Goal: Check status: Check status

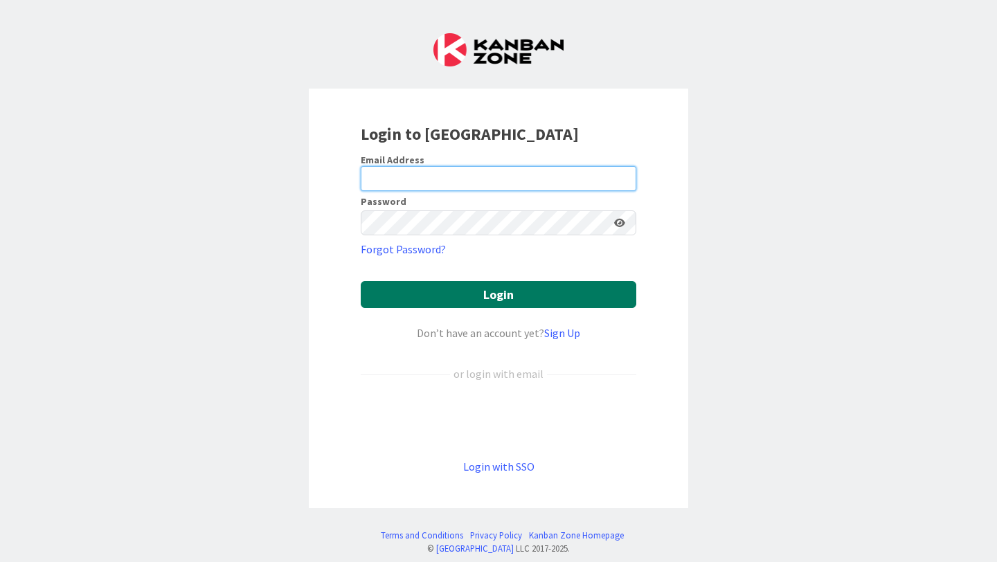
type input "[PERSON_NAME][EMAIL_ADDRESS][PERSON_NAME][DOMAIN_NAME]"
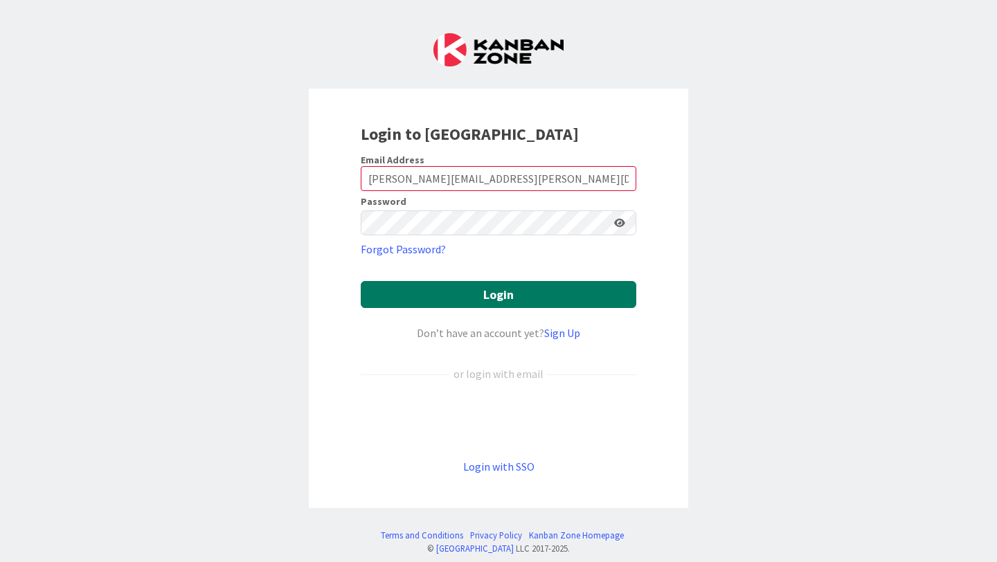
click at [490, 297] on button "Login" at bounding box center [498, 294] width 275 height 27
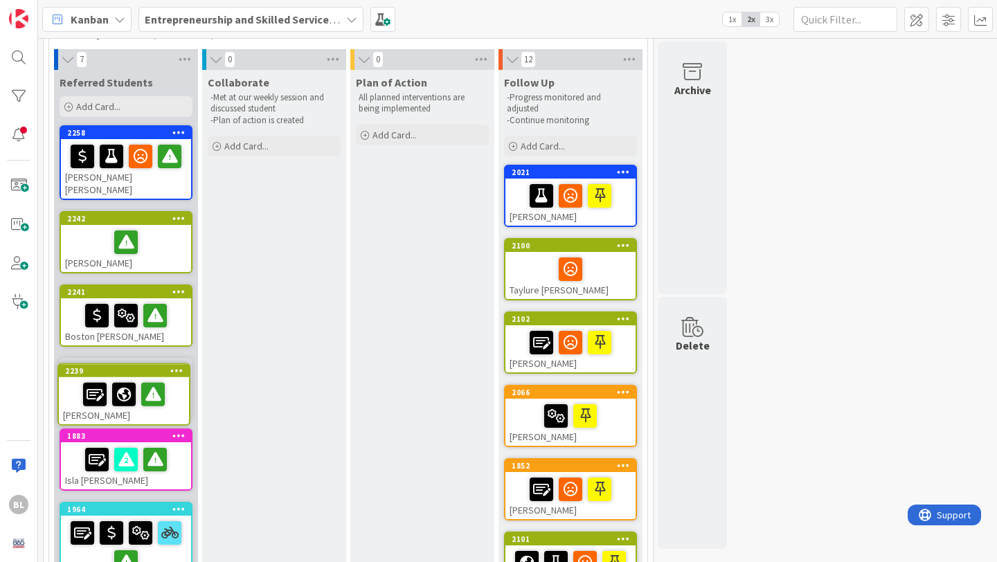
scroll to position [97, 0]
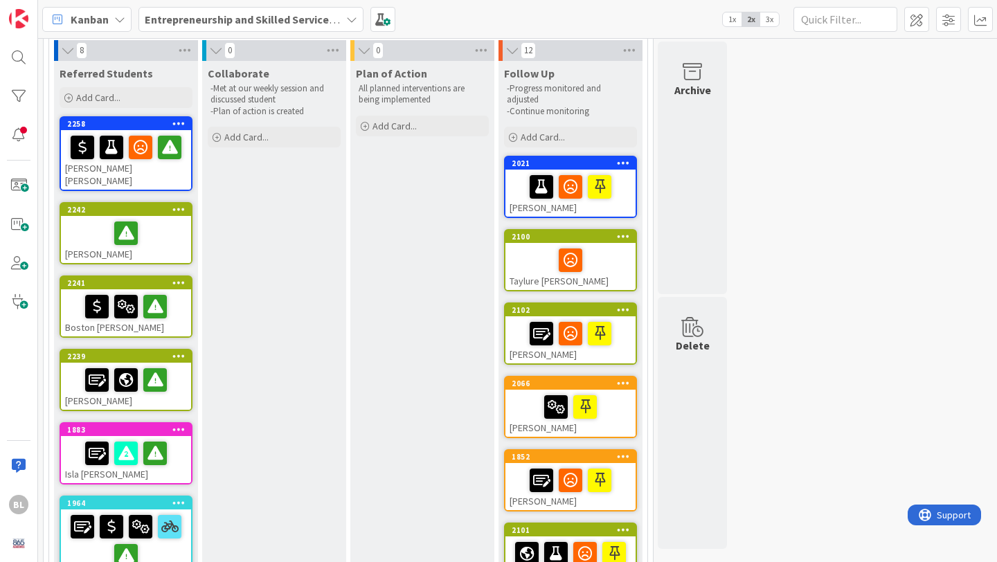
drag, startPoint x: 147, startPoint y: 229, endPoint x: 861, endPoint y: 2, distance: 749.5
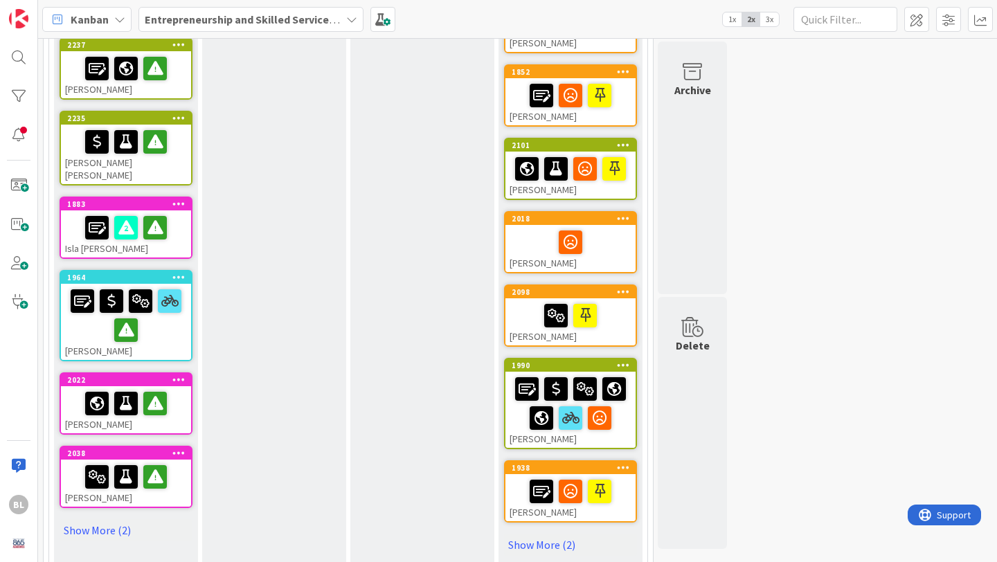
scroll to position [483, 0]
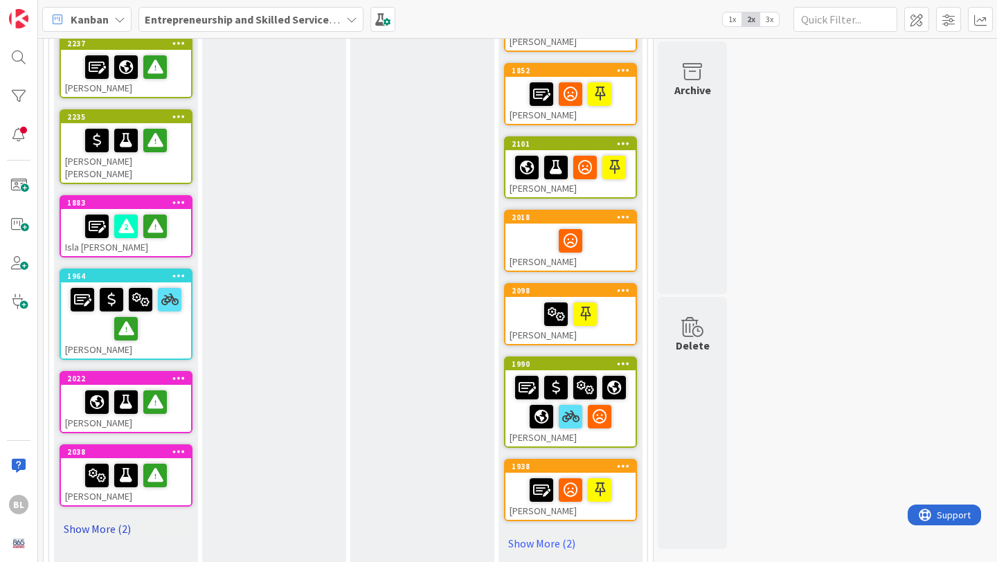
click at [107, 518] on link "Show More (2)" at bounding box center [126, 529] width 133 height 22
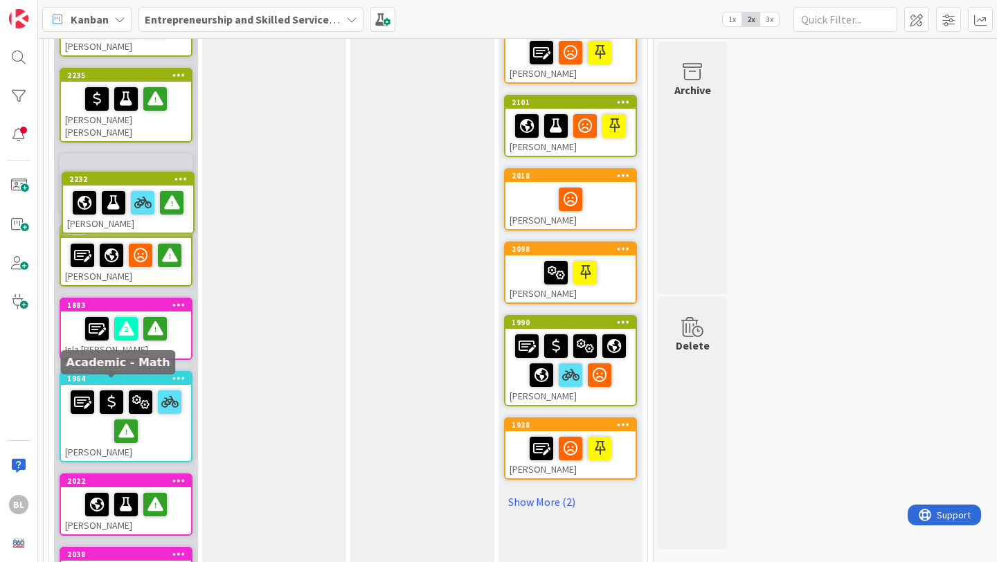
scroll to position [499, 0]
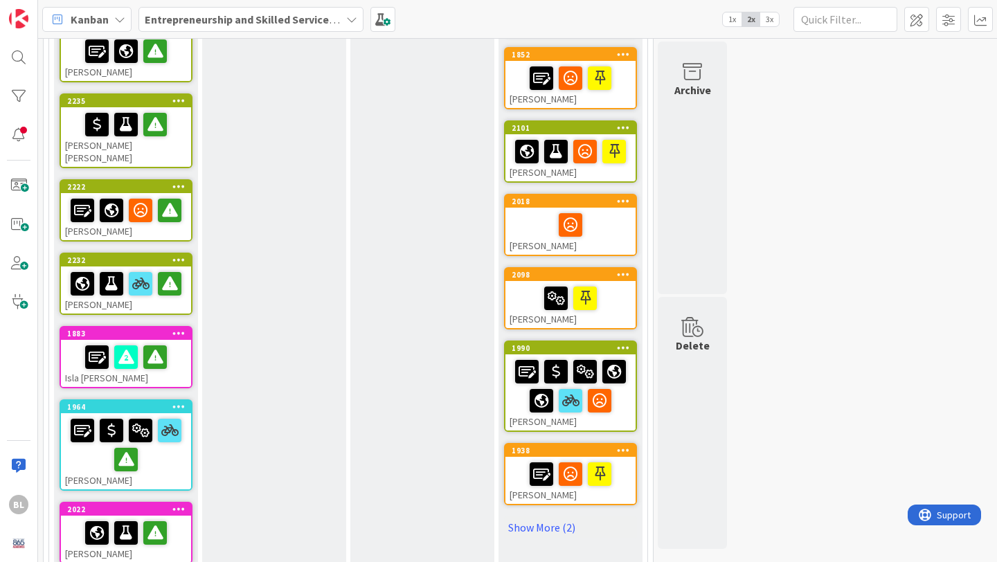
drag, startPoint x: 108, startPoint y: 384, endPoint x: 435, endPoint y: 12, distance: 495.8
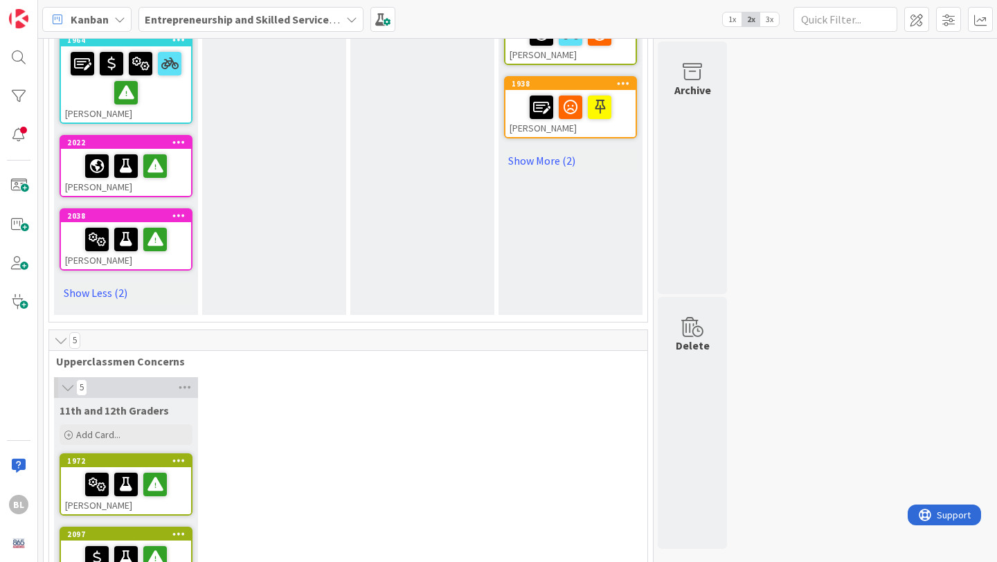
scroll to position [866, 0]
click at [102, 282] on link "Show Less (2)" at bounding box center [126, 293] width 133 height 22
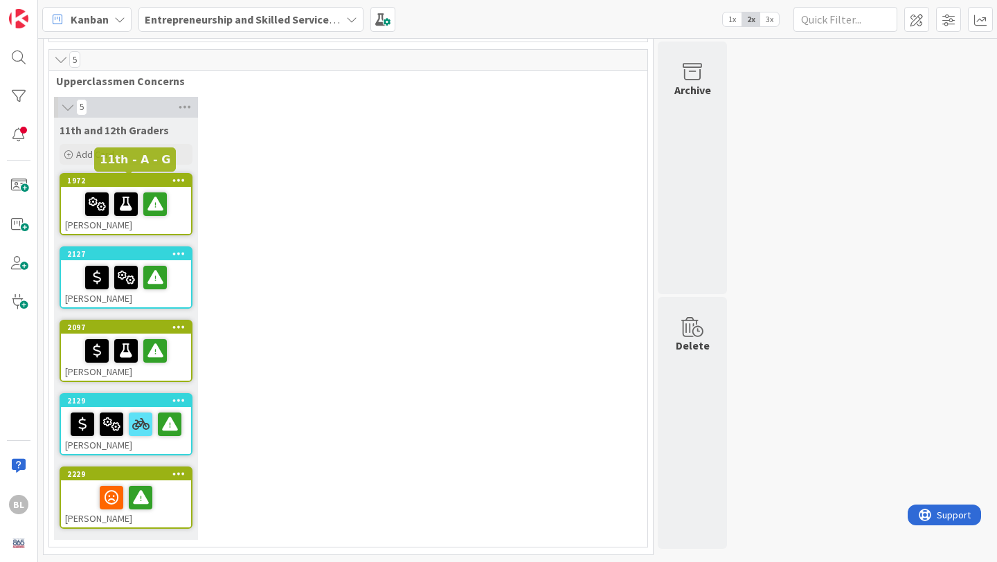
scroll to position [1001, 0]
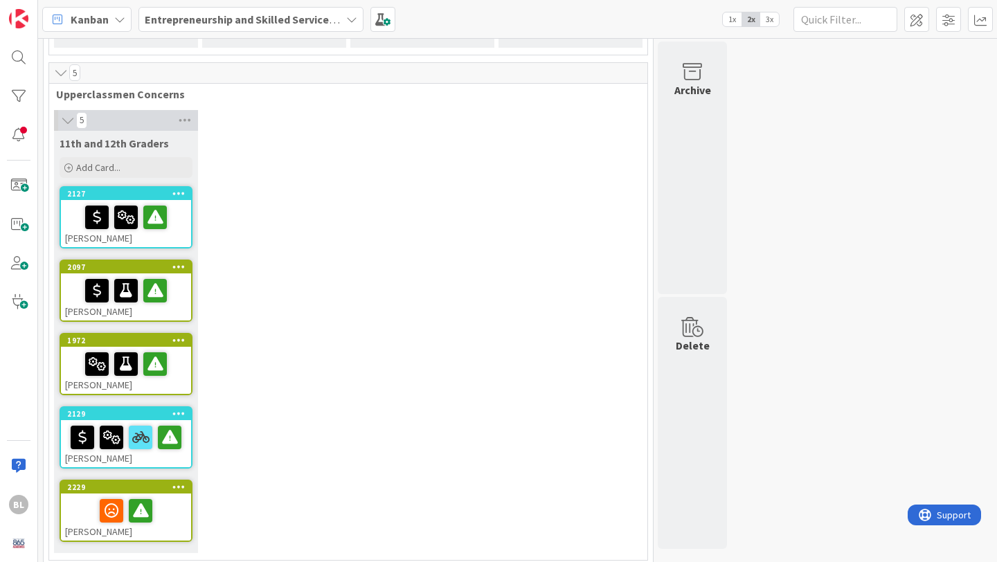
drag, startPoint x: 124, startPoint y: 182, endPoint x: 852, endPoint y: 1, distance: 750.3
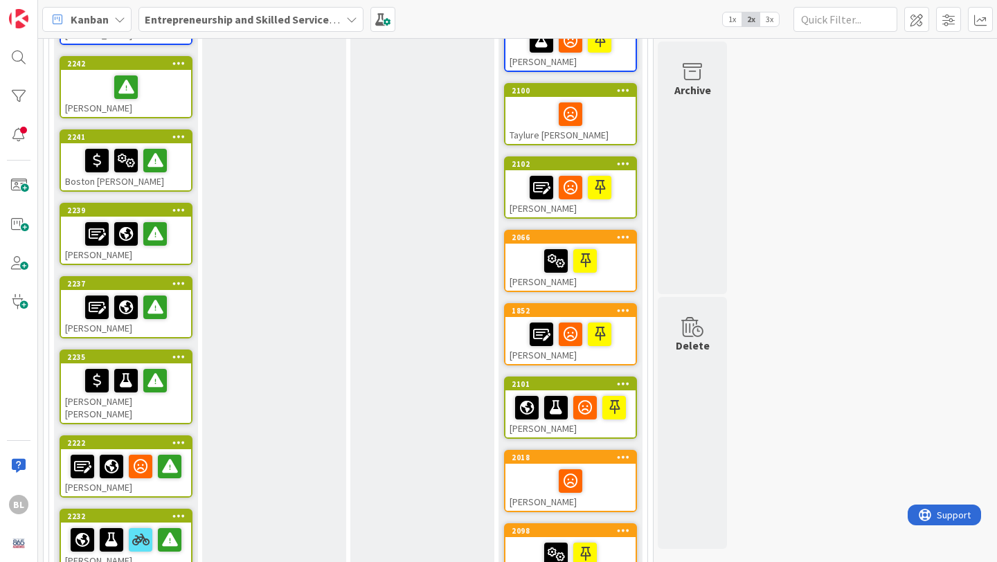
scroll to position [276, 0]
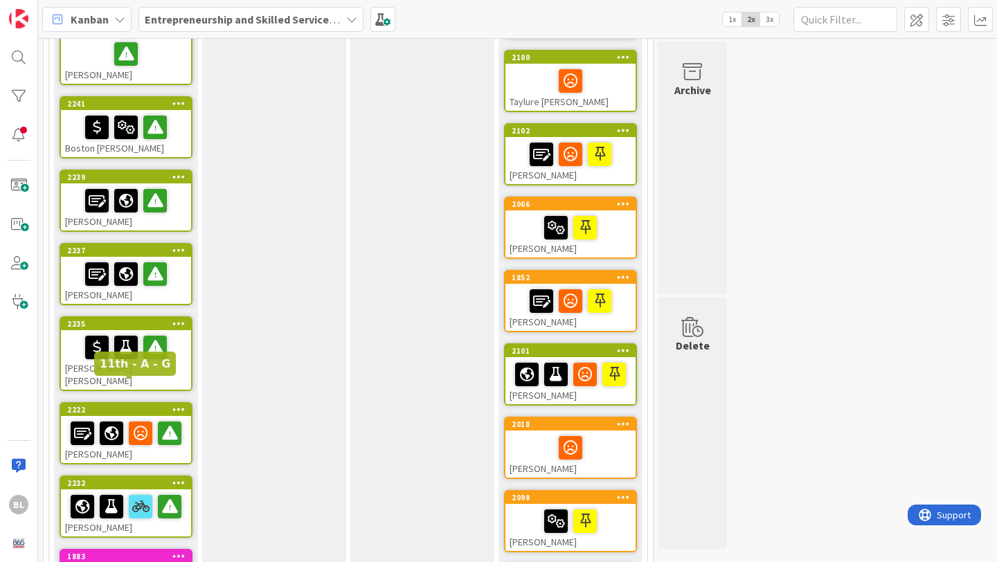
click at [137, 405] on div "2222" at bounding box center [129, 410] width 124 height 10
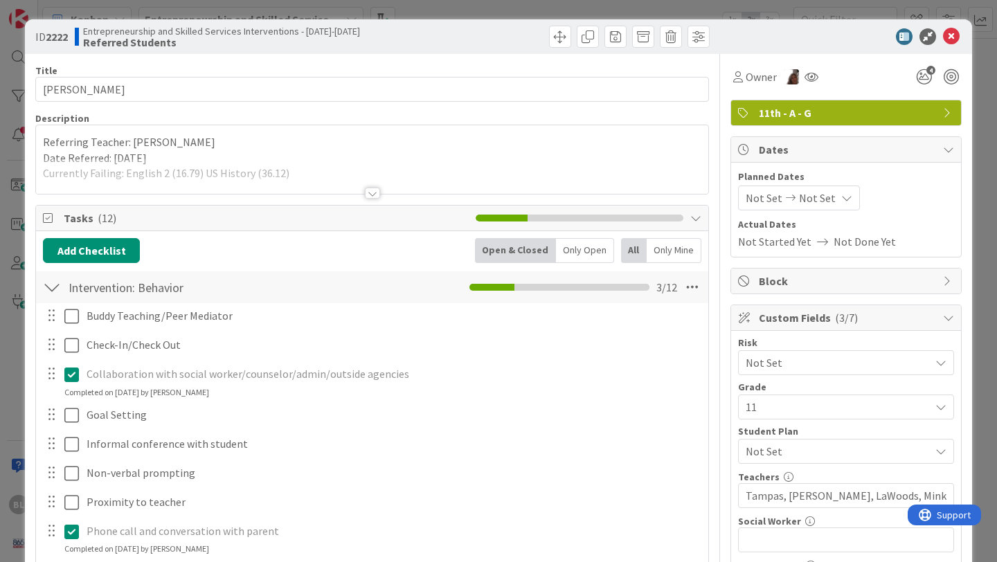
click at [375, 192] on div at bounding box center [372, 193] width 15 height 11
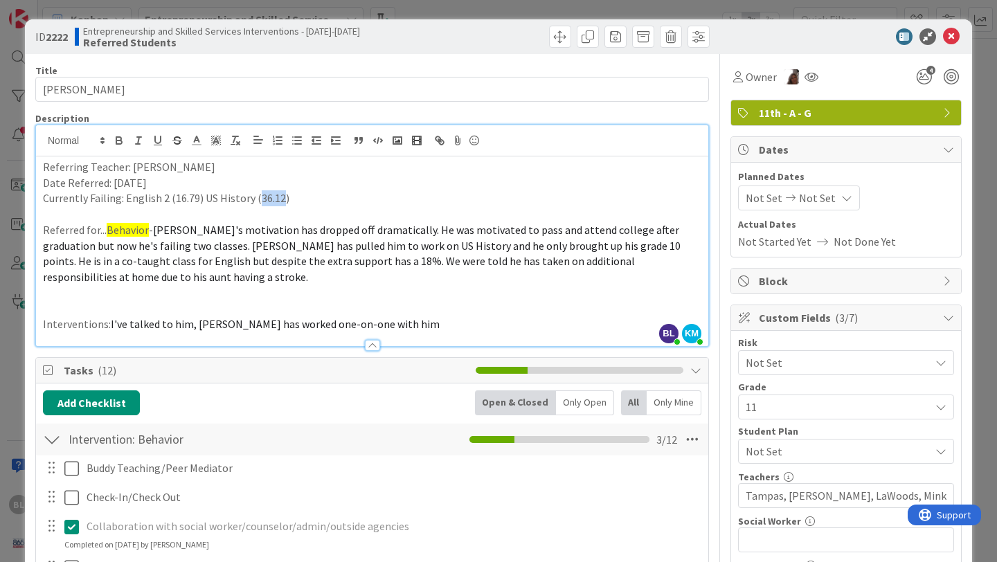
drag, startPoint x: 279, startPoint y: 199, endPoint x: 255, endPoint y: 198, distance: 23.5
click at [255, 198] on p "Currently Failing: English 2 (16.79) US History (36.12)" at bounding box center [372, 198] width 658 height 16
click at [952, 38] on icon at bounding box center [951, 36] width 17 height 17
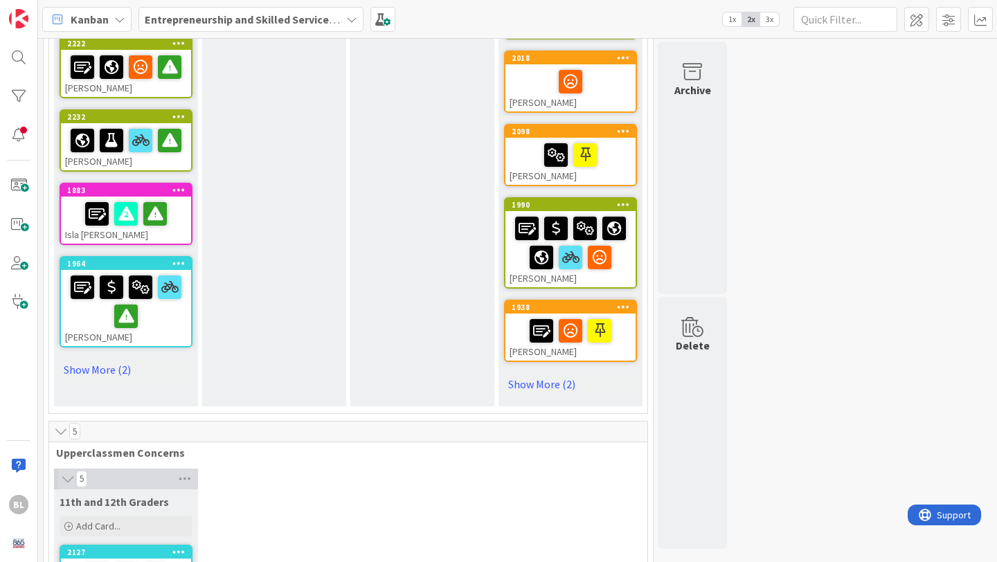
scroll to position [642, 0]
click at [96, 359] on link "Show More (2)" at bounding box center [126, 370] width 133 height 22
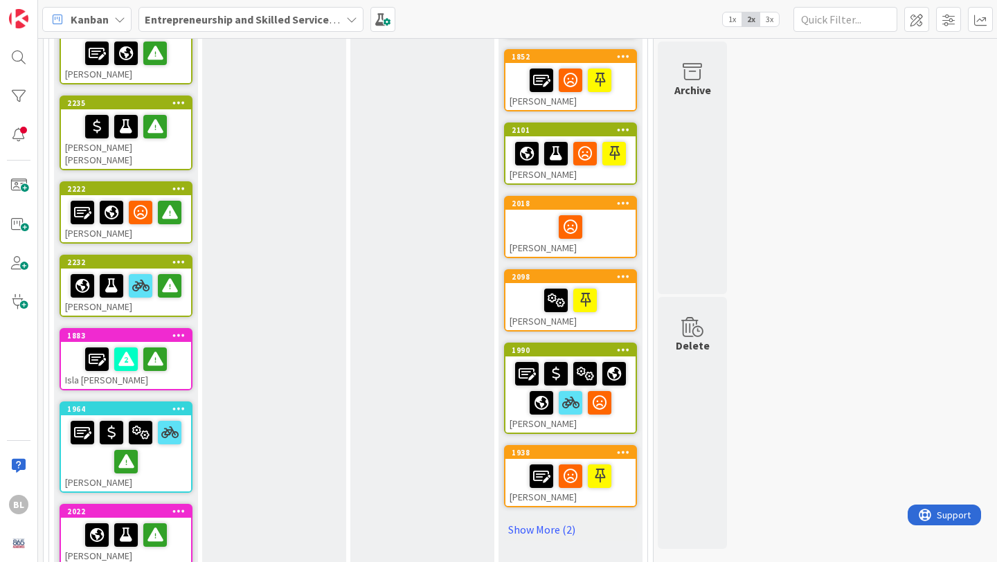
scroll to position [496, 0]
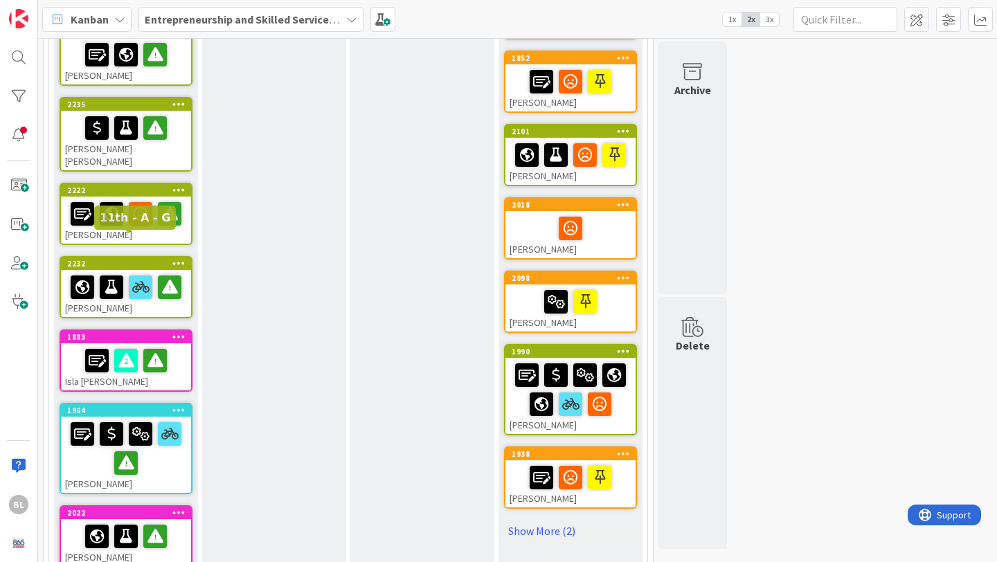
click at [126, 259] on div "2232" at bounding box center [129, 264] width 124 height 10
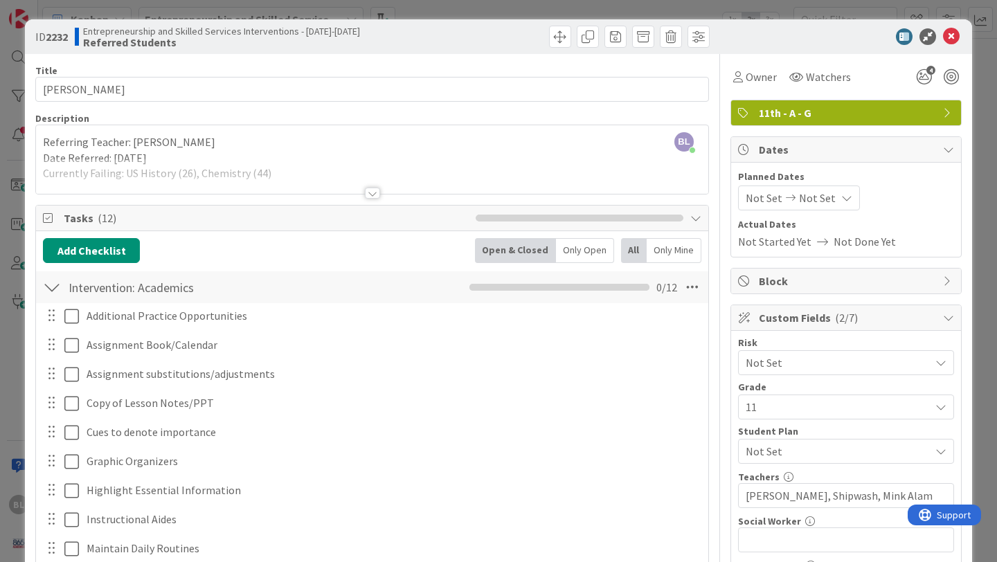
click at [372, 190] on div at bounding box center [372, 193] width 15 height 11
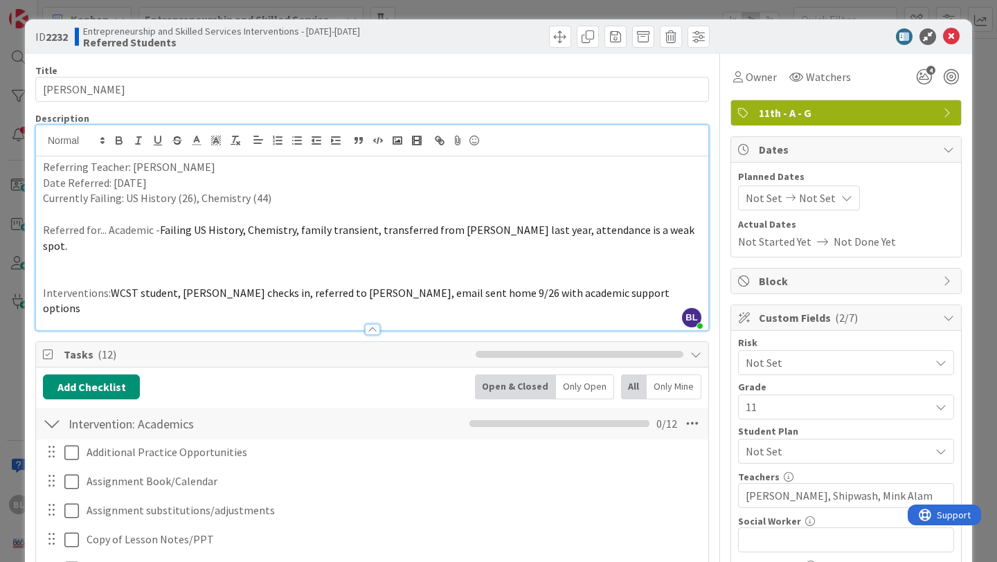
click at [261, 198] on p "Currently Failing: US History (26), Chemistry (44)" at bounding box center [372, 198] width 658 height 16
click at [951, 36] on icon at bounding box center [951, 36] width 17 height 17
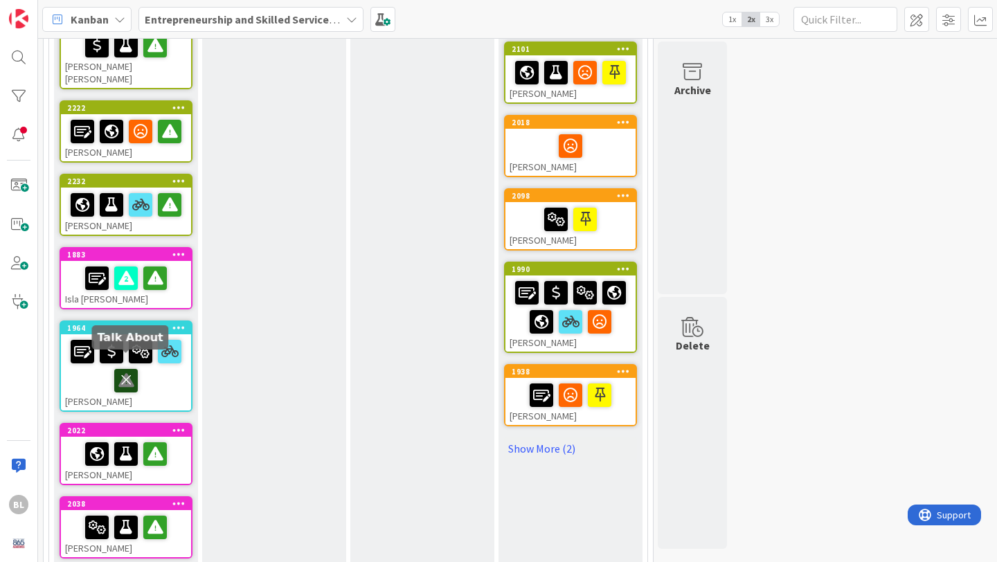
scroll to position [579, 0]
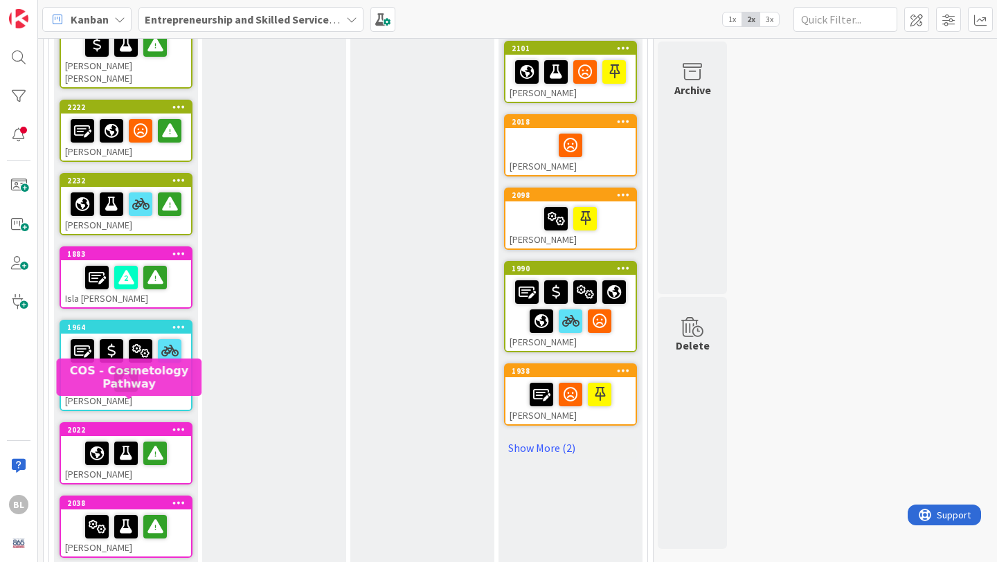
click at [143, 425] on div "2022" at bounding box center [129, 430] width 124 height 10
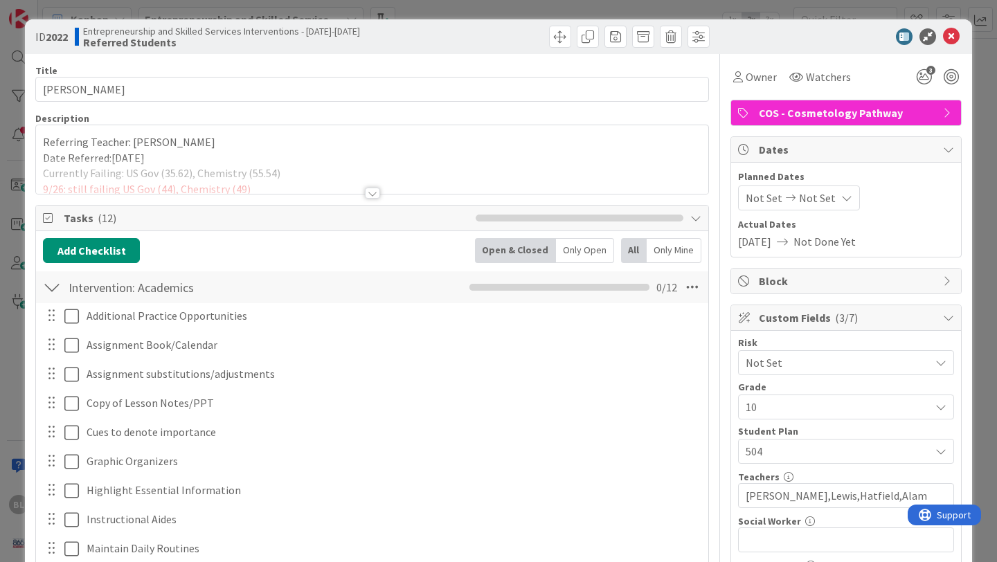
click at [377, 190] on div at bounding box center [372, 193] width 15 height 11
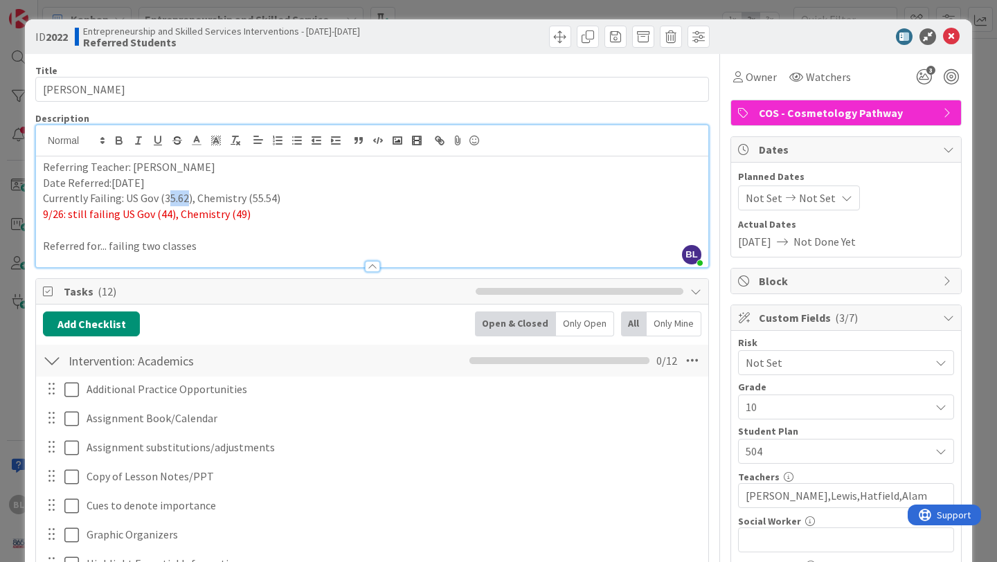
drag, startPoint x: 187, startPoint y: 198, endPoint x: 168, endPoint y: 198, distance: 18.7
click at [168, 198] on p "Currently Failing: US Gov (35.62), Chemistry (55.54)" at bounding box center [372, 198] width 658 height 16
click at [166, 214] on span "9/26: still failing US Gov (44), Chemistry (49)" at bounding box center [147, 214] width 208 height 14
click at [238, 215] on span "9/26: still failing US Gov (43), Chemistry (49)" at bounding box center [147, 214] width 208 height 14
click at [954, 37] on icon at bounding box center [951, 36] width 17 height 17
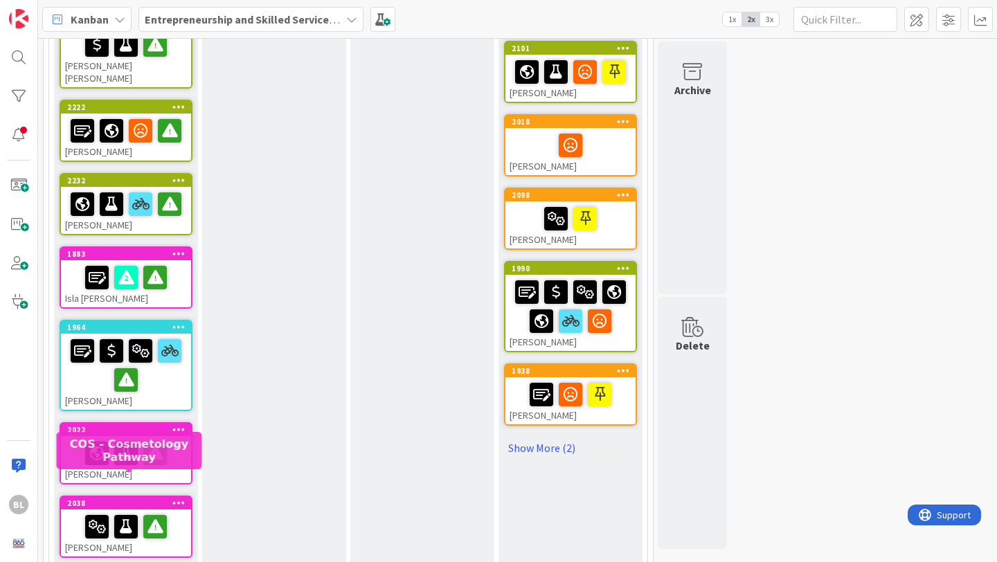
click at [133, 498] on div "2038" at bounding box center [129, 503] width 124 height 10
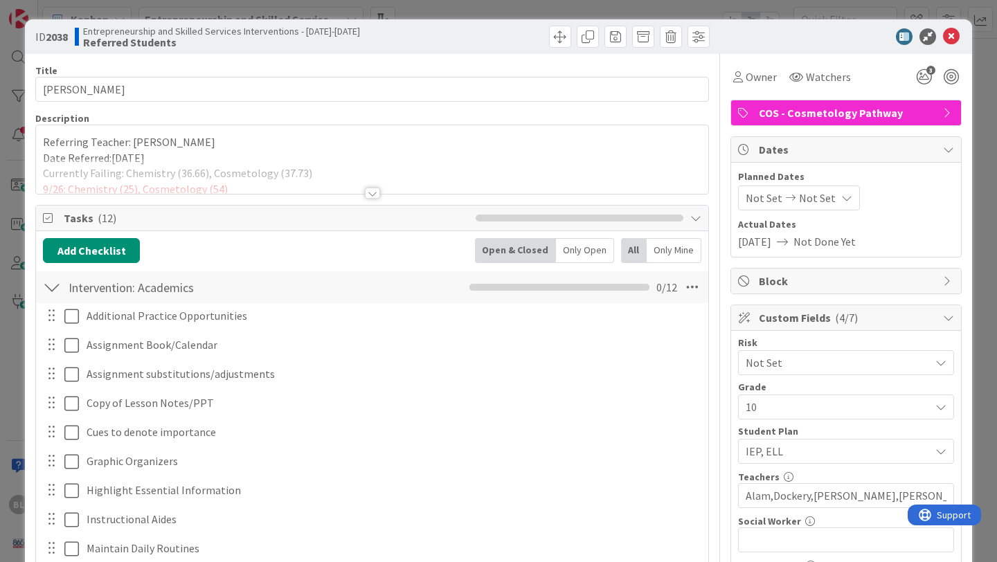
click at [374, 194] on div at bounding box center [372, 193] width 15 height 11
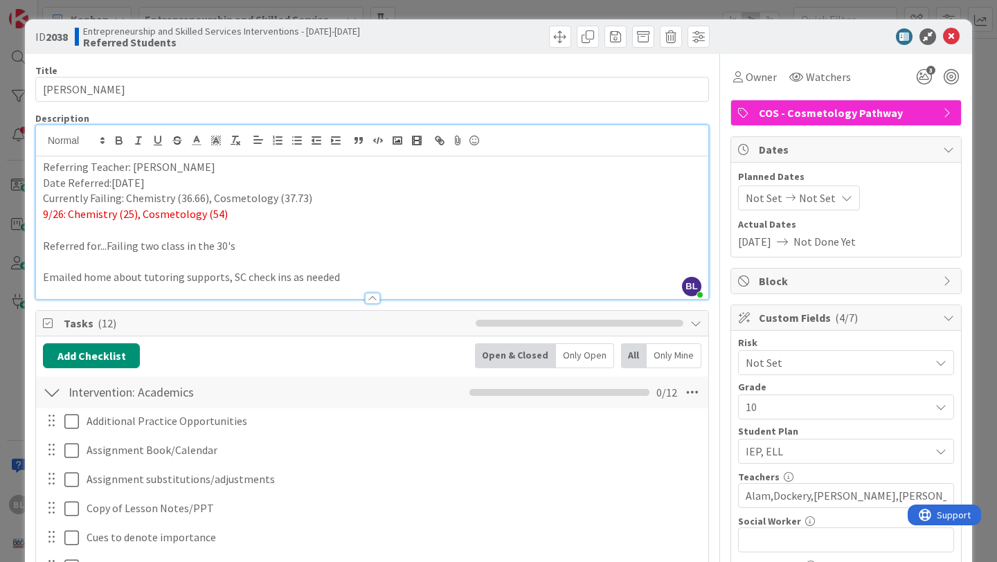
click at [131, 214] on span "9/26: Chemistry (25), Cosmetology (54)" at bounding box center [135, 214] width 185 height 14
click at [217, 214] on span "9/26: Chemistry (37), Cosmetology (54)" at bounding box center [135, 214] width 185 height 14
click at [952, 36] on icon at bounding box center [951, 36] width 17 height 17
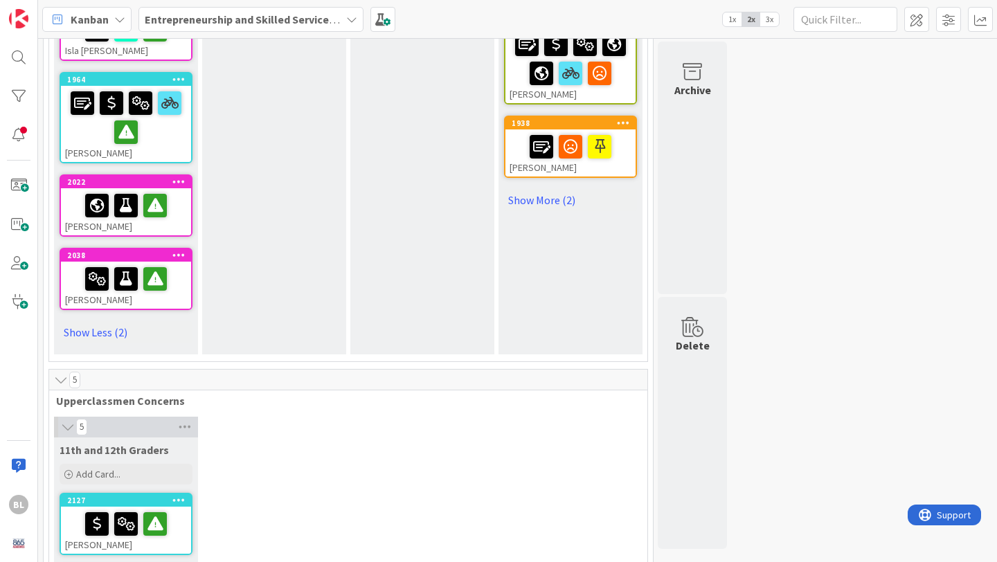
scroll to position [860, 0]
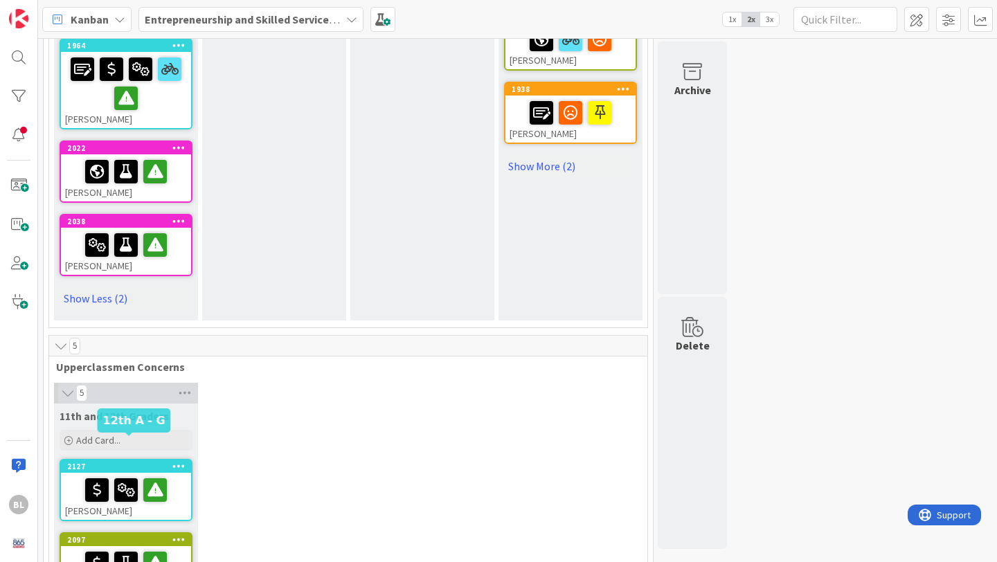
click at [102, 462] on div "2127" at bounding box center [129, 467] width 124 height 10
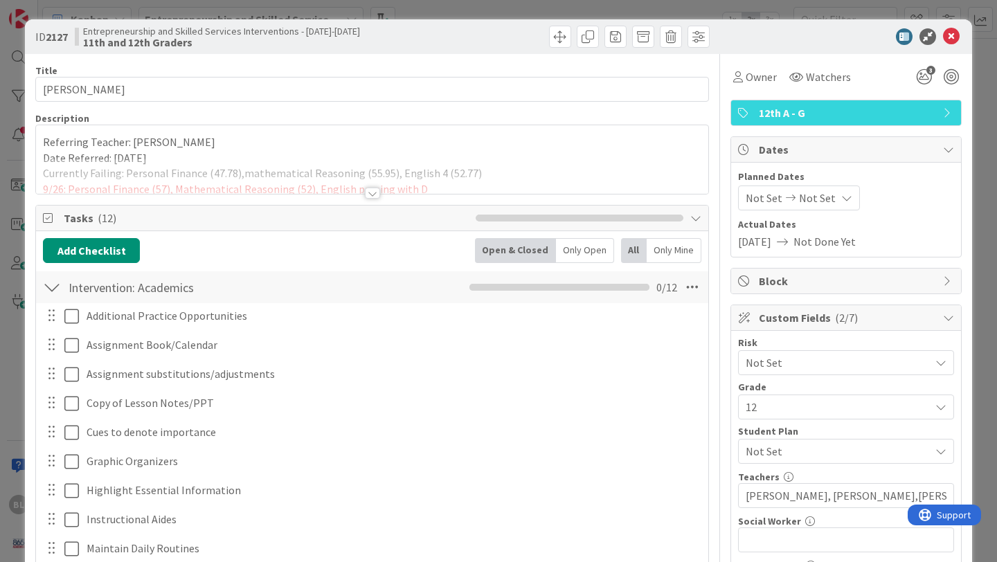
click at [372, 196] on div at bounding box center [372, 193] width 15 height 11
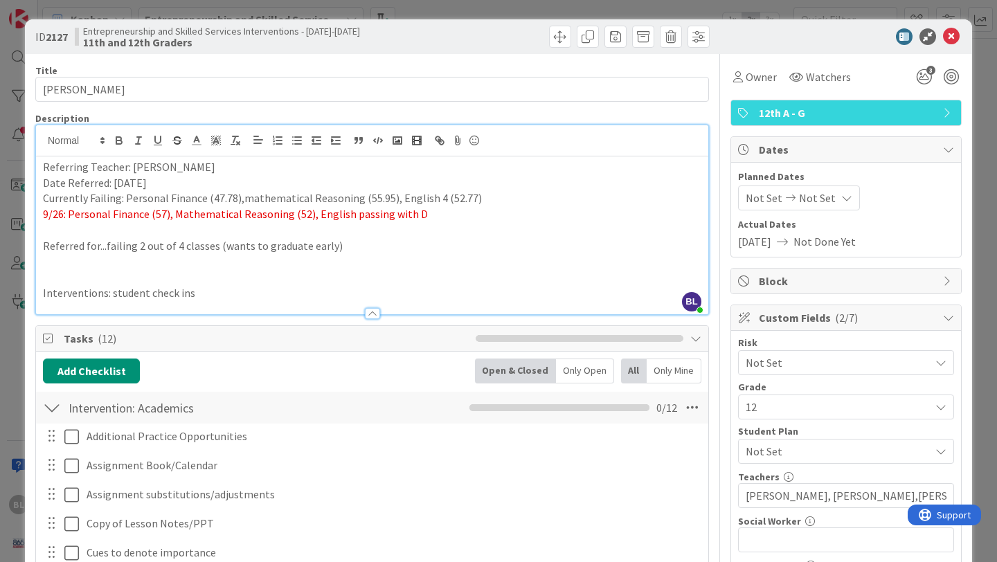
click at [164, 213] on span "9/26: Personal Finance (57), Mathematical Reasoning (52), English passing with D" at bounding box center [235, 214] width 385 height 14
click at [952, 38] on icon at bounding box center [951, 36] width 17 height 17
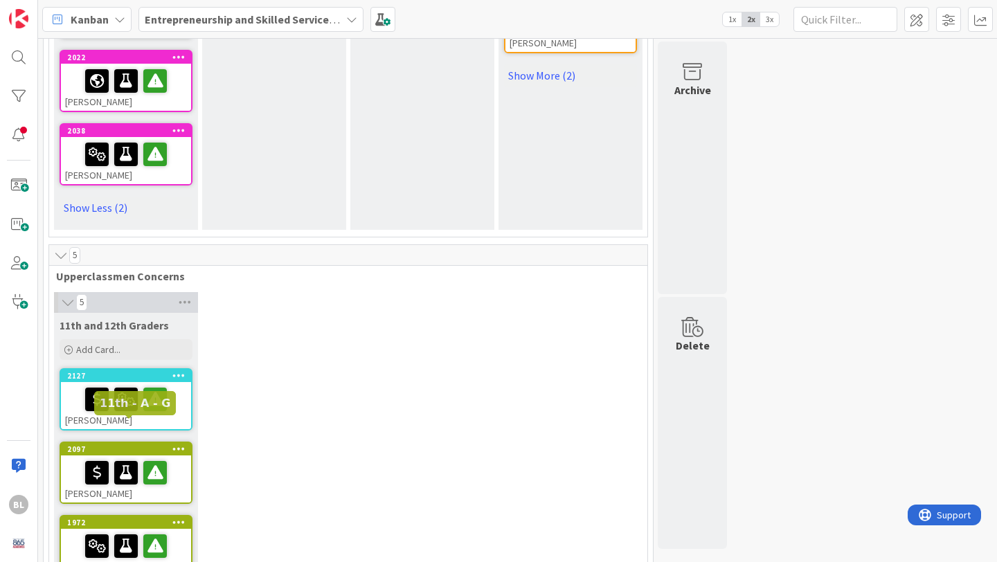
click at [123, 444] on div "2097" at bounding box center [129, 449] width 124 height 10
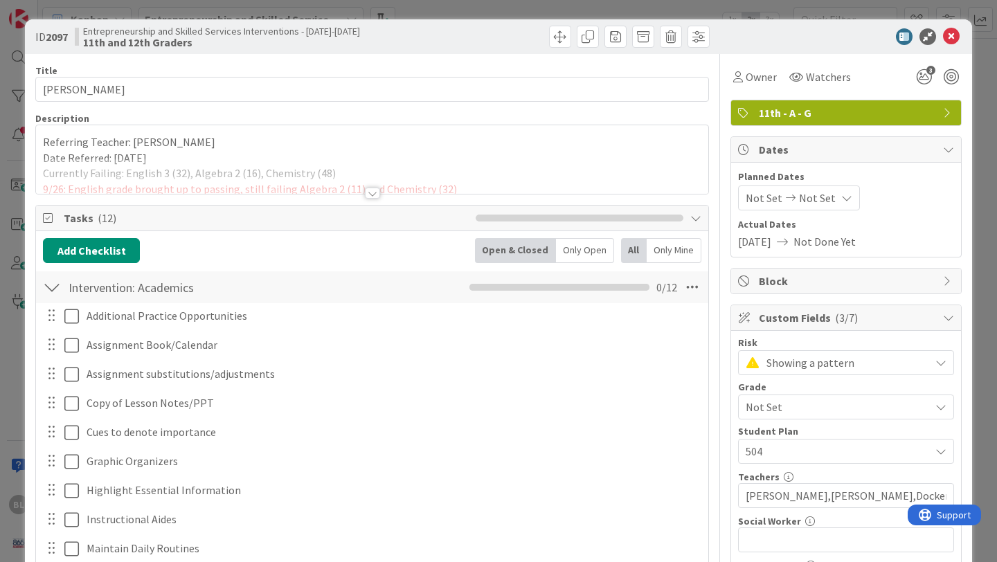
click at [372, 192] on div at bounding box center [372, 193] width 15 height 11
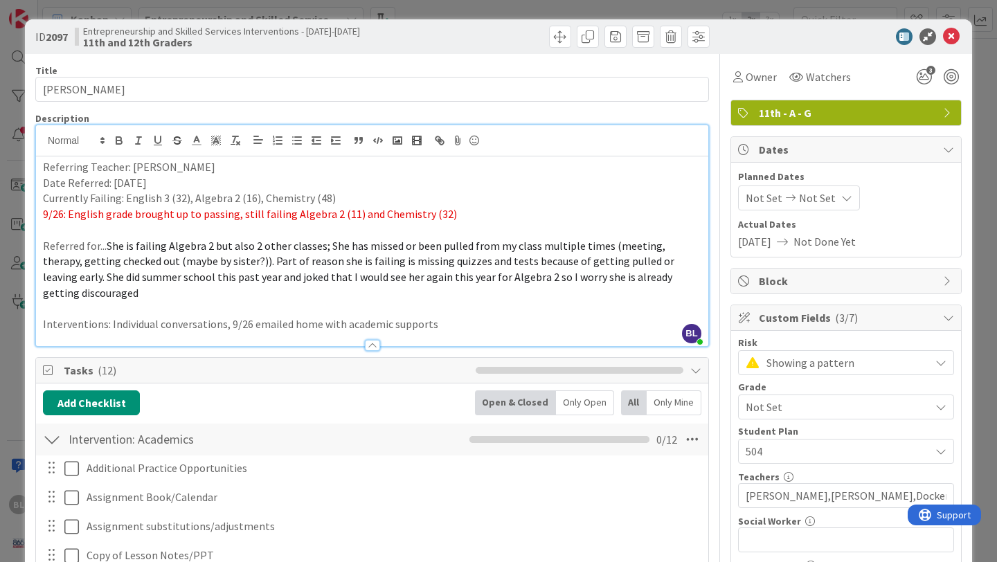
click at [437, 213] on span "9/26: English grade brought up to passing, still failing Algebra 2 (11) and Che…" at bounding box center [250, 214] width 414 height 14
click at [951, 33] on icon at bounding box center [951, 36] width 17 height 17
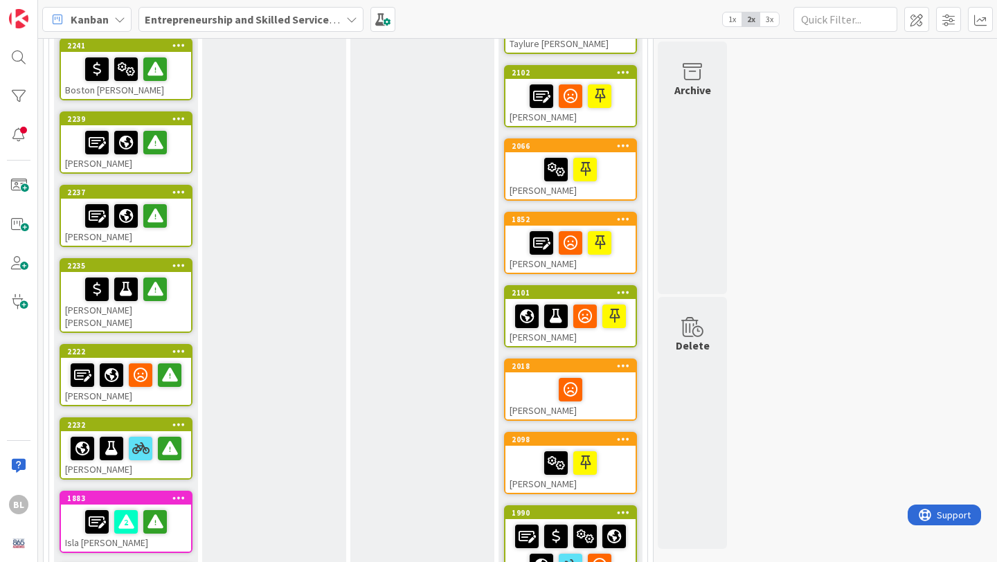
scroll to position [339, 0]
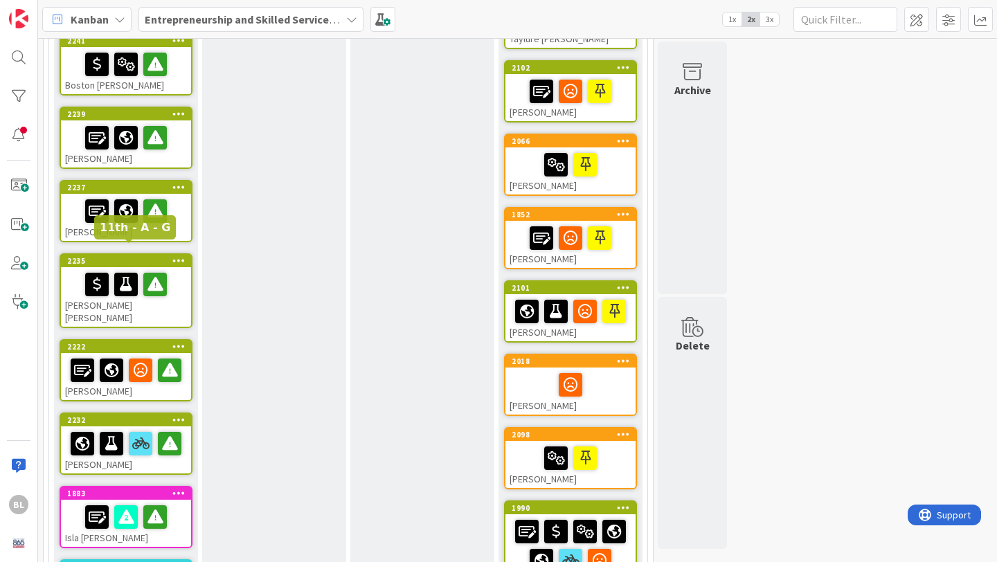
click at [146, 256] on div "2235" at bounding box center [129, 261] width 124 height 10
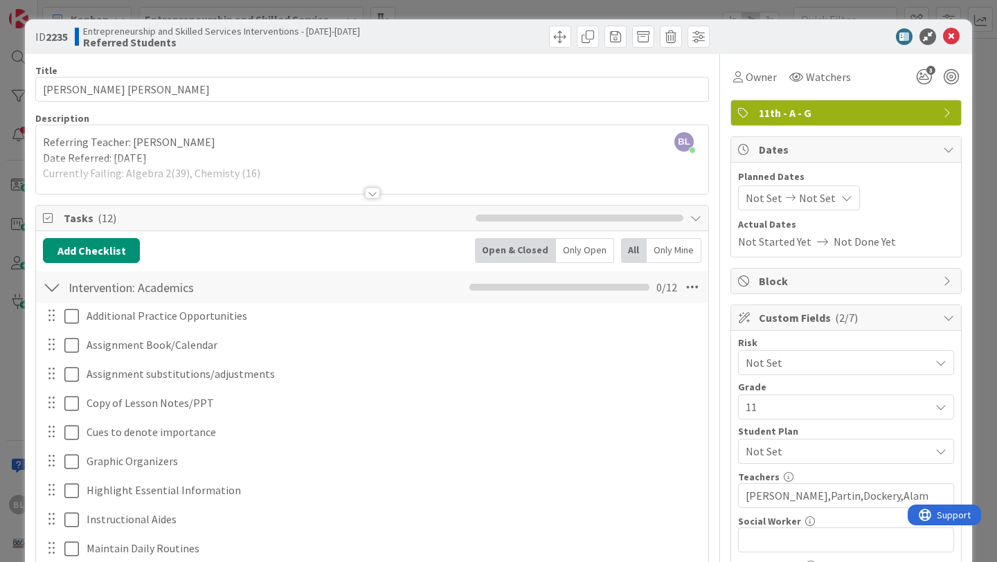
click at [375, 190] on div at bounding box center [372, 193] width 15 height 11
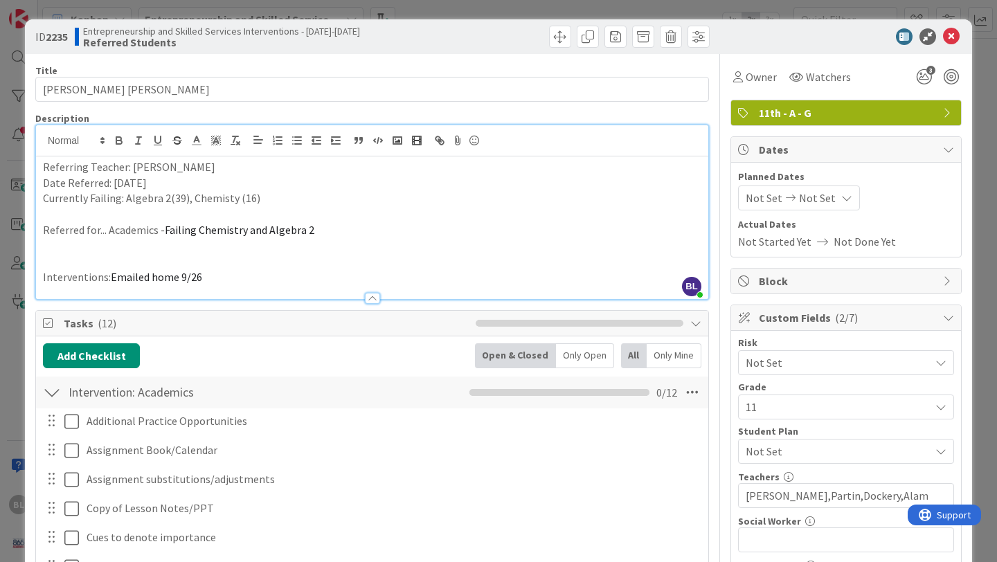
click at [249, 199] on p "Currently Failing: Algebra 2(39), Chemisty (16)" at bounding box center [372, 198] width 658 height 16
click at [210, 197] on p "Currently Failing: Algebra 2(39), Chemisty (15)" at bounding box center [372, 198] width 658 height 16
click at [211, 197] on p "Currently Failing: Algebra 2(39), Chemisty (15)" at bounding box center [372, 198] width 658 height 16
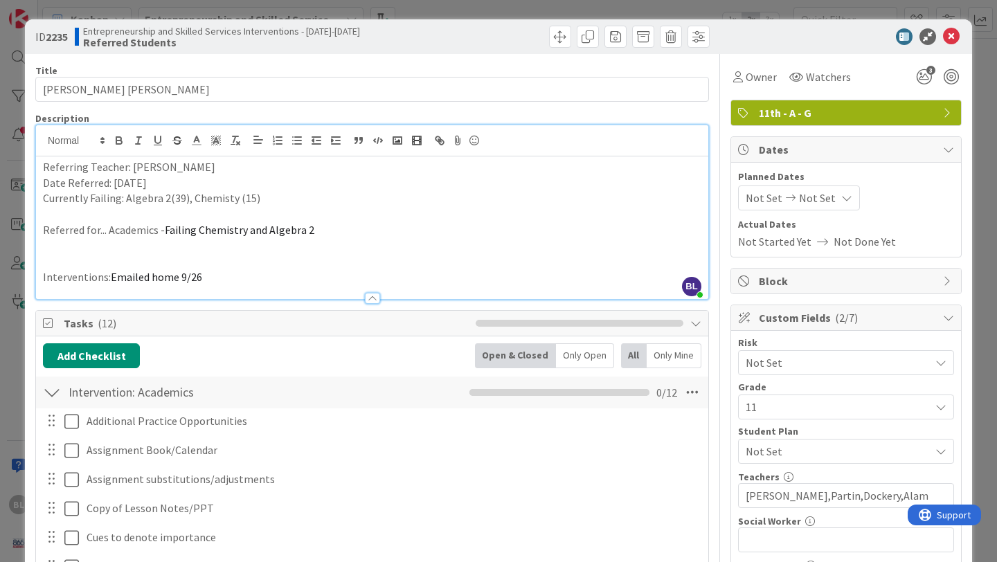
click at [211, 197] on p "Currently Failing: Algebra 2(39), Chemisty (15)" at bounding box center [372, 198] width 658 height 16
click at [191, 199] on p "Currently Failing: Algebra 2(39), Chemisty (15)" at bounding box center [372, 198] width 658 height 16
click at [225, 195] on p "Currently Failing: Algebra 2(39),Chemisty (15)" at bounding box center [372, 198] width 658 height 16
click at [952, 37] on icon at bounding box center [951, 36] width 17 height 17
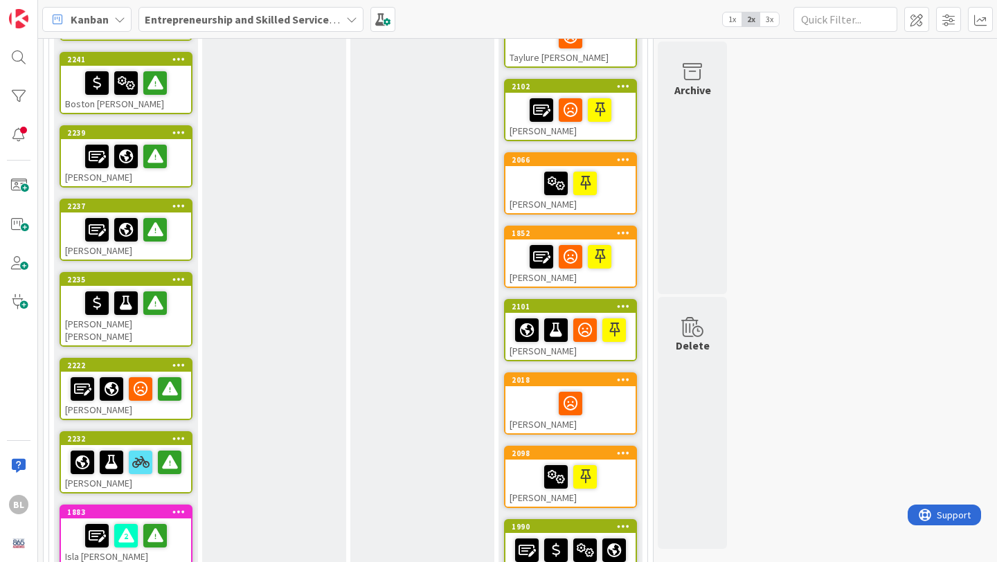
scroll to position [266, 0]
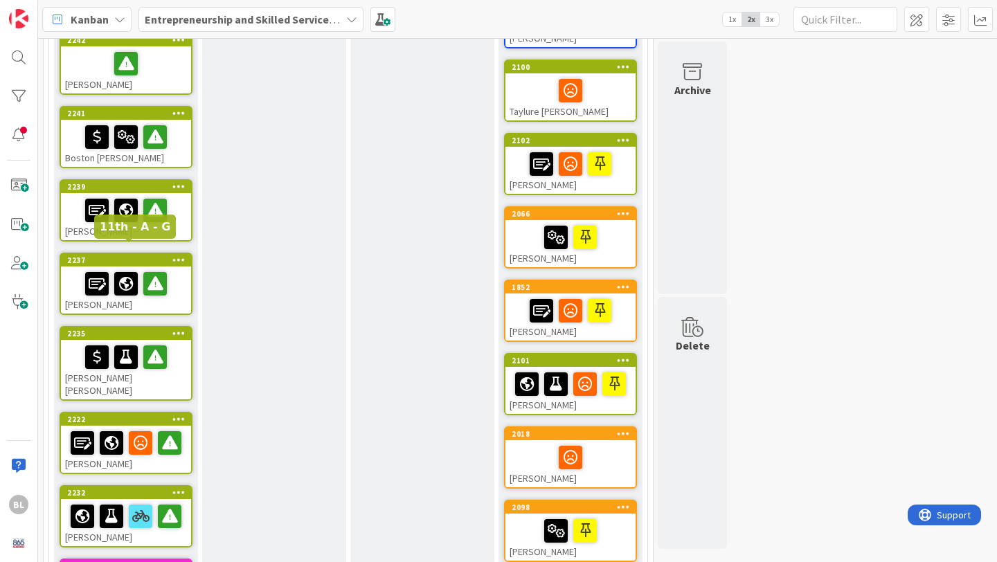
click at [139, 254] on div "2237" at bounding box center [126, 260] width 130 height 12
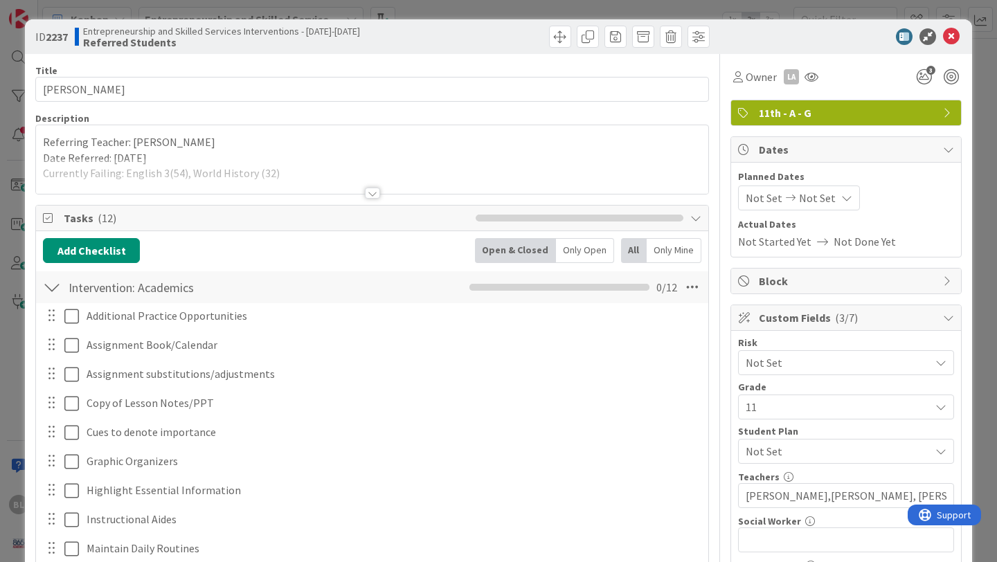
click at [369, 189] on div at bounding box center [372, 193] width 15 height 11
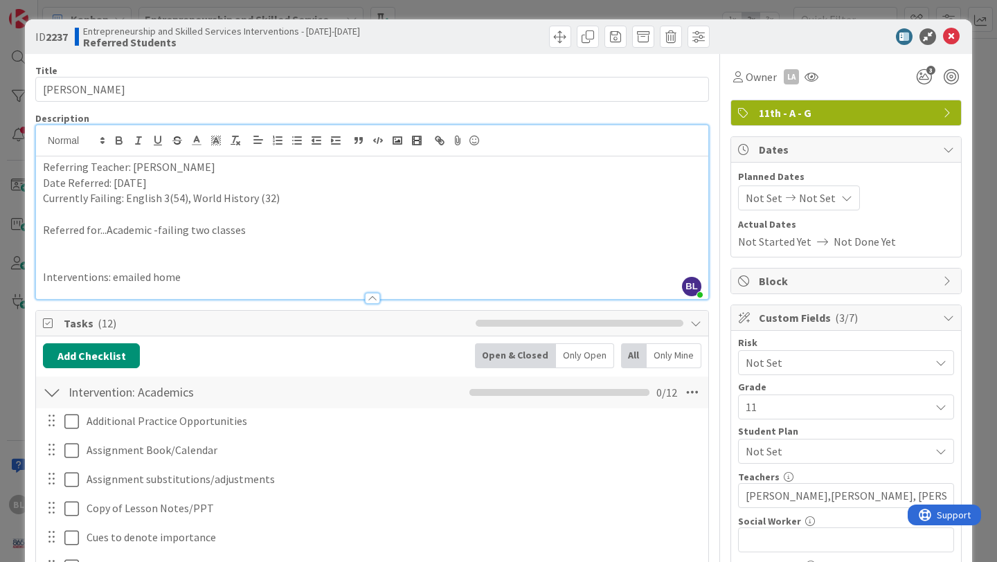
click at [266, 199] on p "Currently Failing: English 3(54), World History (32)" at bounding box center [372, 198] width 658 height 16
click at [952, 39] on icon at bounding box center [951, 36] width 17 height 17
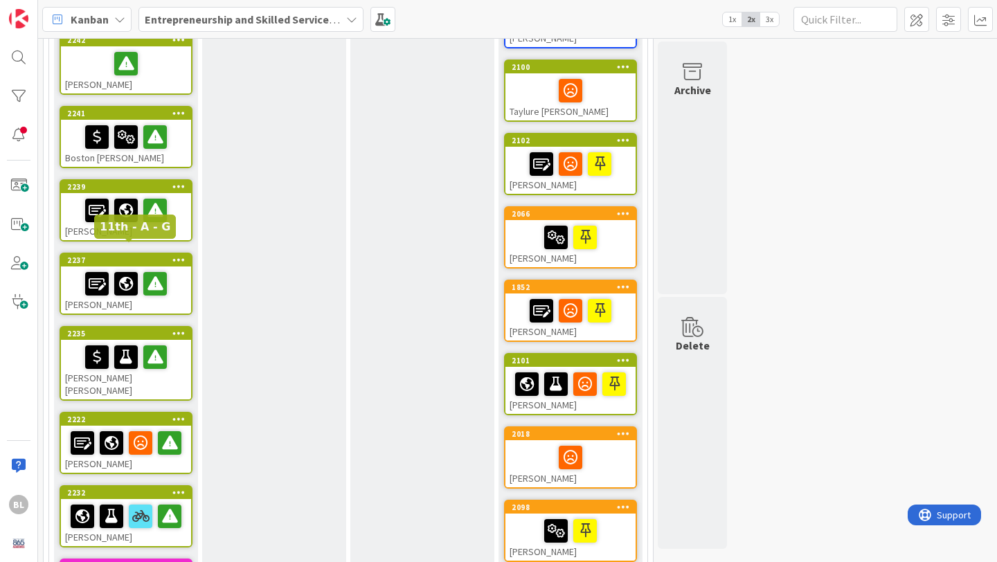
click at [140, 255] on div "2237" at bounding box center [129, 260] width 124 height 10
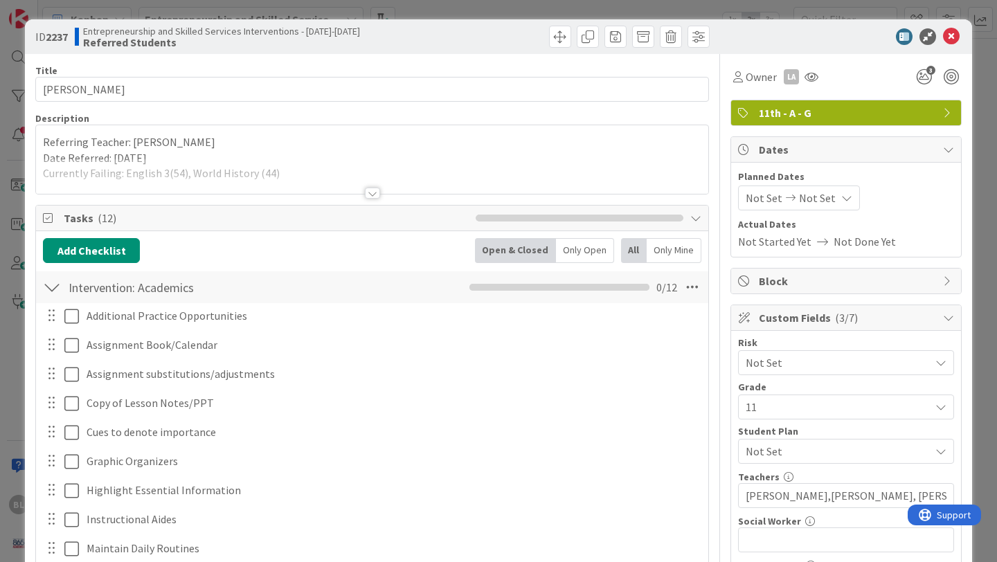
click at [372, 195] on div at bounding box center [372, 193] width 15 height 11
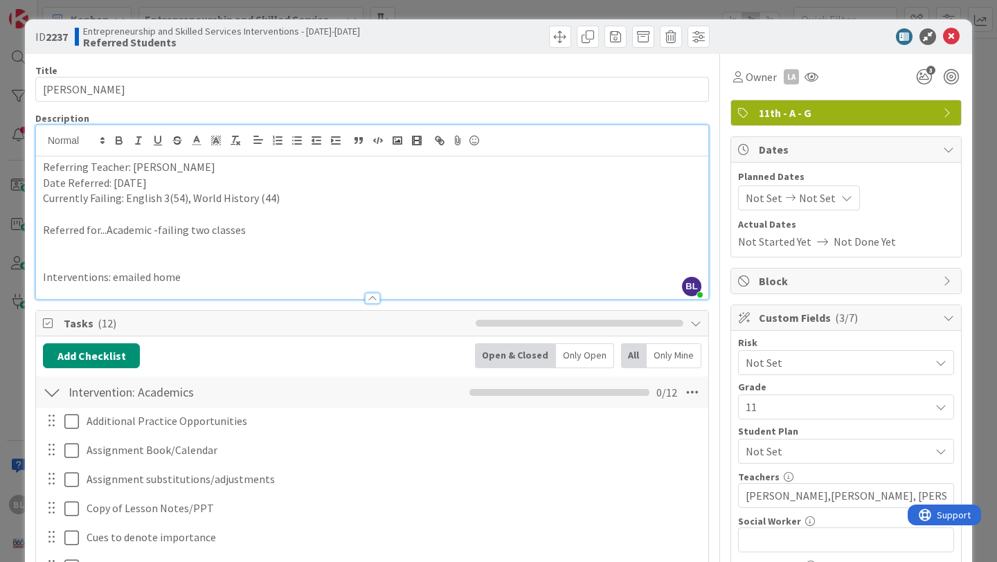
click at [182, 200] on p "Currently Failing: English 3(54), World History (44)" at bounding box center [372, 198] width 658 height 16
click at [227, 199] on p "Currently Failing: English 3(54) (missing work), World History (44)" at bounding box center [372, 198] width 658 height 16
click at [948, 37] on icon at bounding box center [951, 36] width 17 height 17
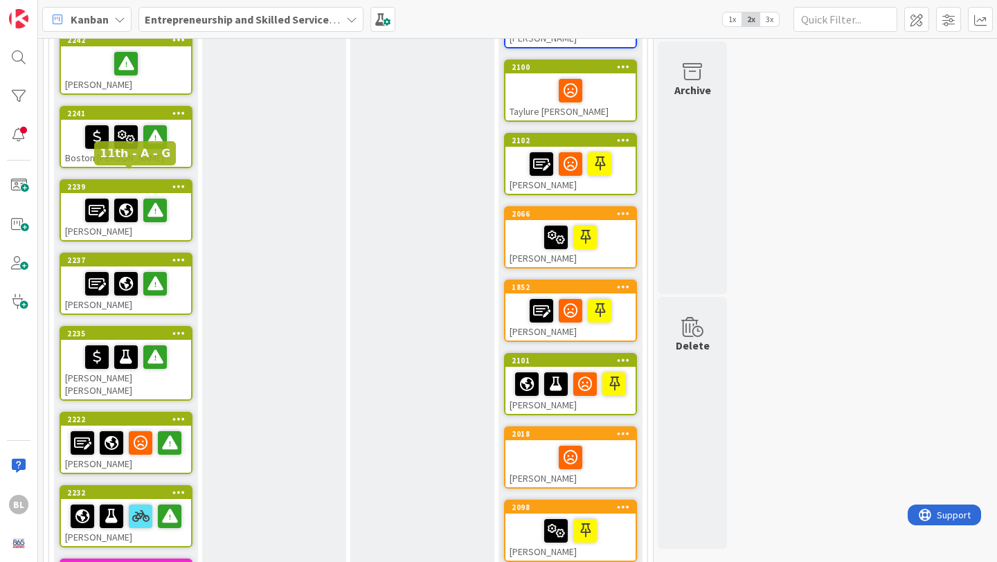
click at [139, 182] on div "2239" at bounding box center [129, 187] width 124 height 10
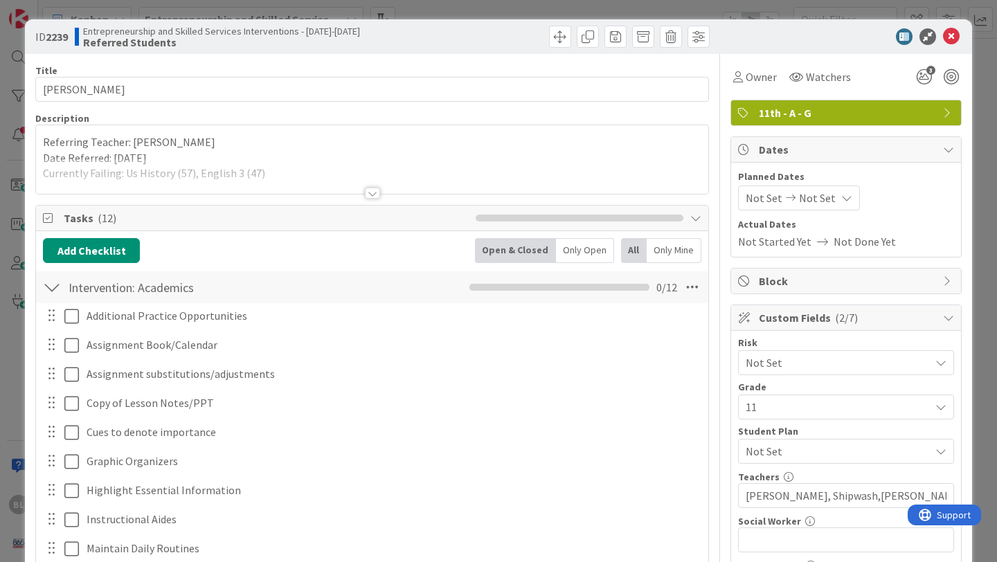
click at [365, 192] on div at bounding box center [372, 193] width 15 height 11
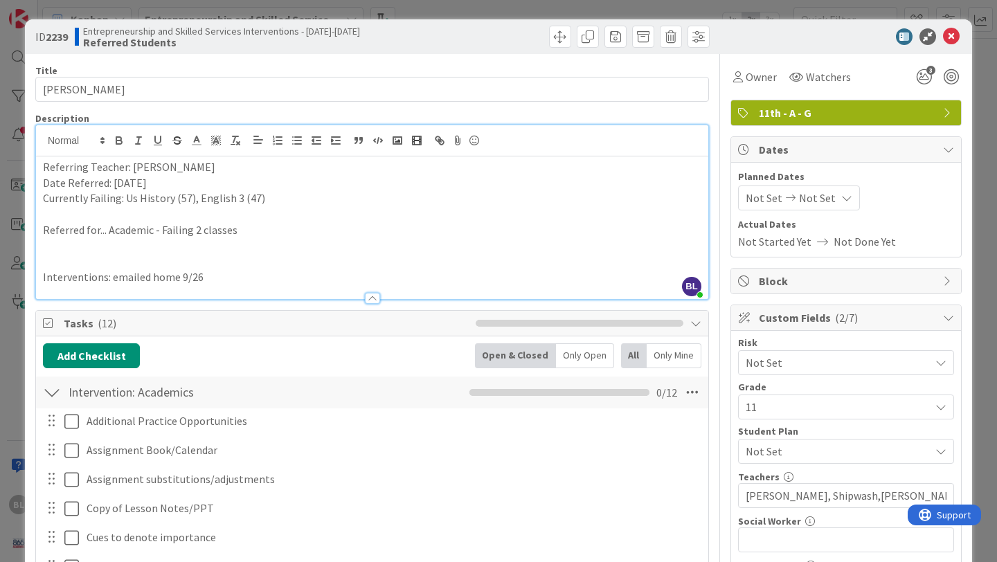
click at [188, 197] on p "Currently Failing: Us History (57), English 3 (47)" at bounding box center [372, 198] width 658 height 16
click at [189, 198] on p "Currently Failing: Us History (58), English 3 (47)" at bounding box center [372, 198] width 658 height 16
click at [134, 198] on p "Currently Failing: Us History (58) (, English 3 (47)" at bounding box center [372, 198] width 658 height 16
click at [198, 199] on p "Currently Failing: US History (58) (, English 3 (47)" at bounding box center [372, 198] width 658 height 16
click at [269, 201] on p "Currently Failing: US History (58) , English 3 (47)" at bounding box center [372, 198] width 658 height 16
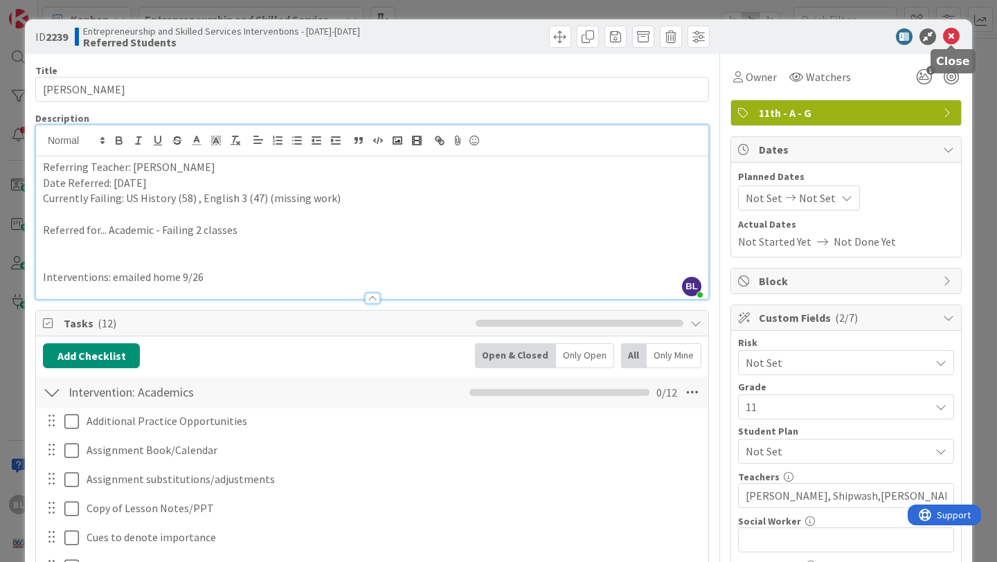
click at [950, 37] on icon at bounding box center [951, 36] width 17 height 17
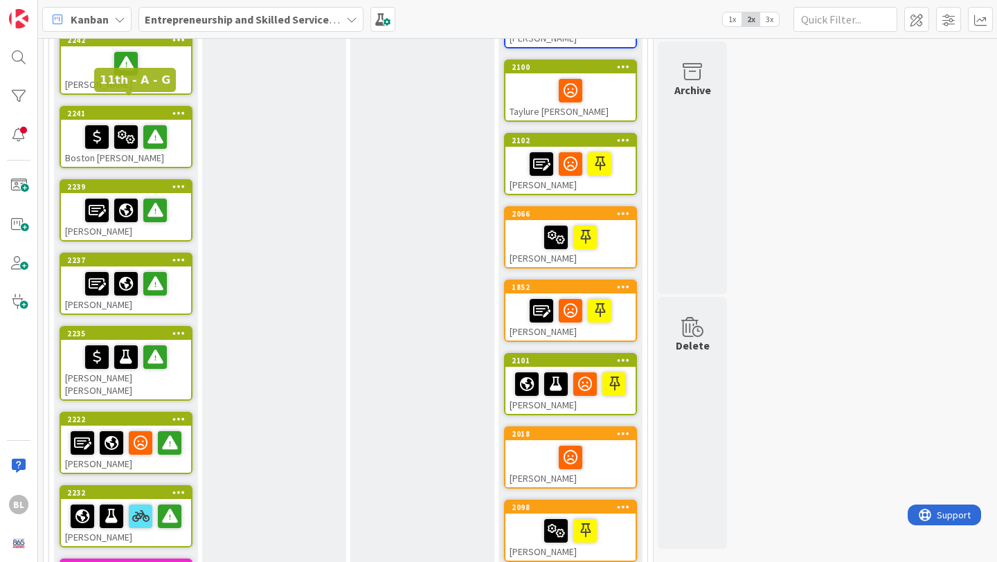
click at [125, 109] on div "2241" at bounding box center [129, 114] width 124 height 10
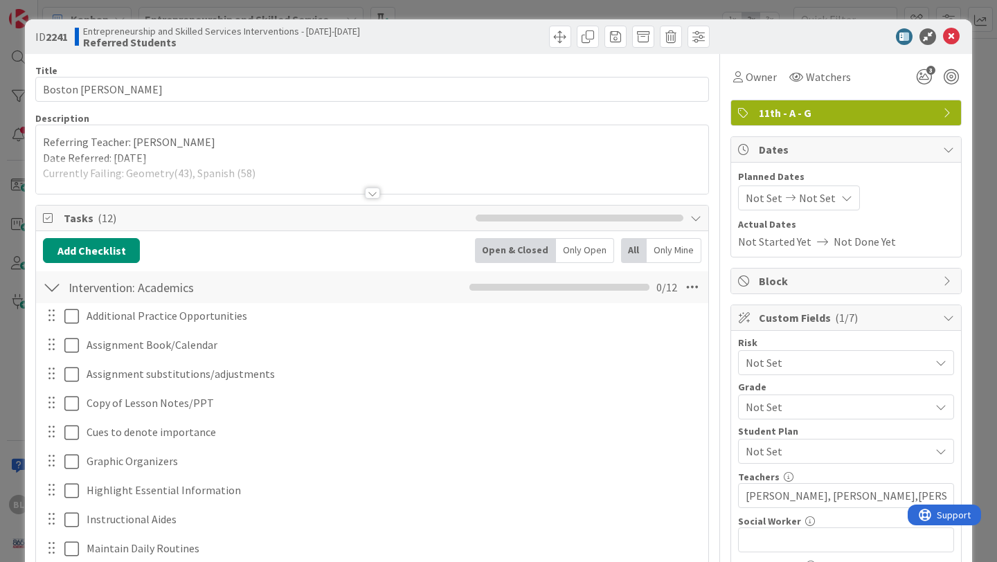
click at [372, 193] on div at bounding box center [372, 193] width 15 height 11
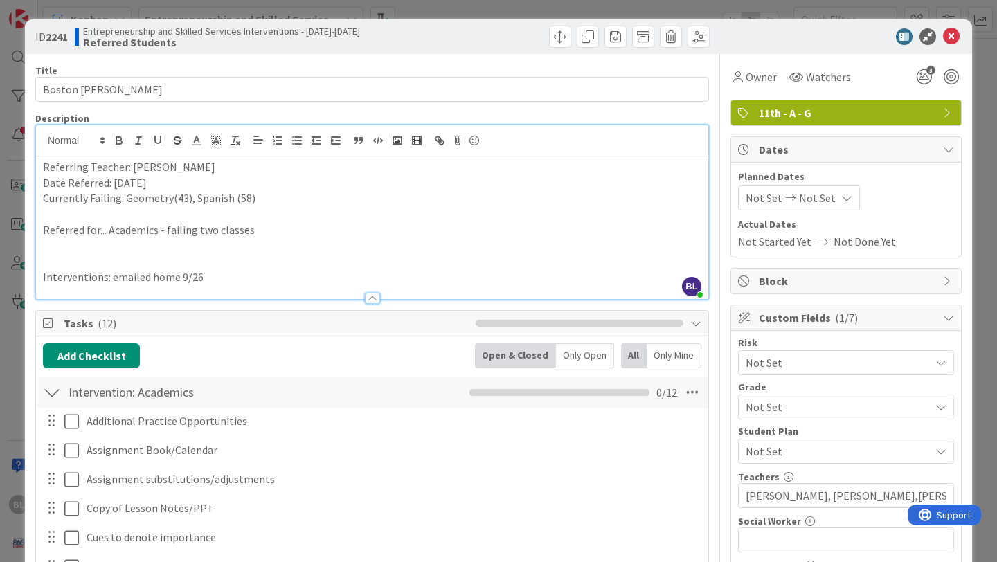
click at [246, 197] on p "Currently Failing: Geometry(43), Spanish (58)" at bounding box center [372, 198] width 658 height 16
click at [186, 200] on p "Currently Failing: Geometry(43), Spanish (59)" at bounding box center [372, 198] width 658 height 16
click at [950, 29] on icon at bounding box center [951, 36] width 17 height 17
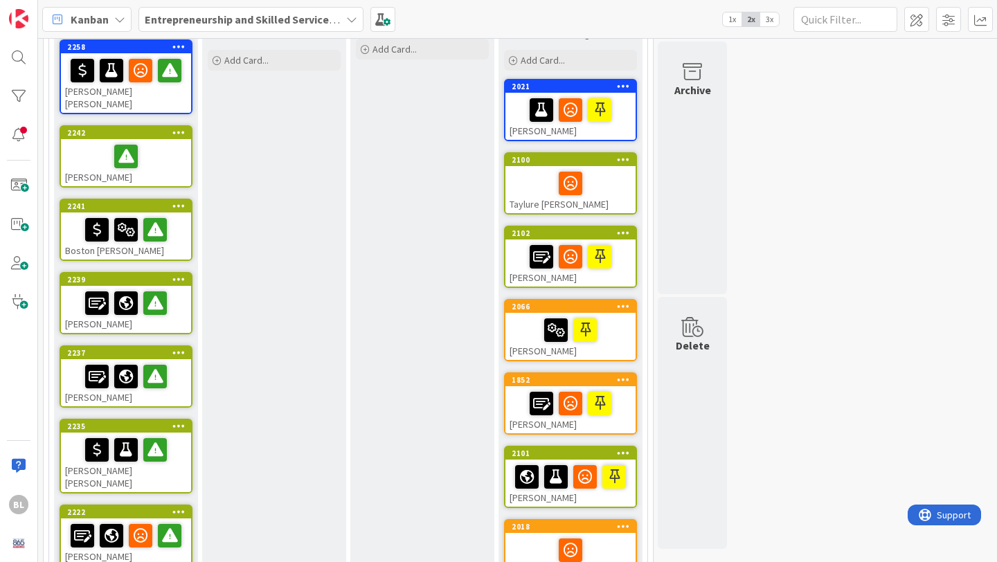
scroll to position [174, 0]
click at [150, 128] on div "2242" at bounding box center [129, 133] width 124 height 10
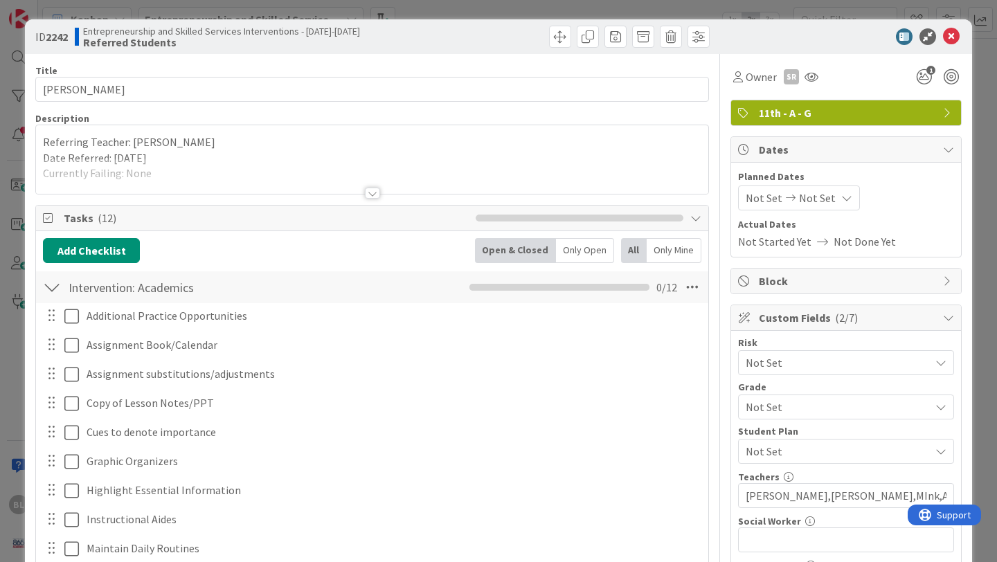
click at [374, 194] on div at bounding box center [372, 193] width 15 height 11
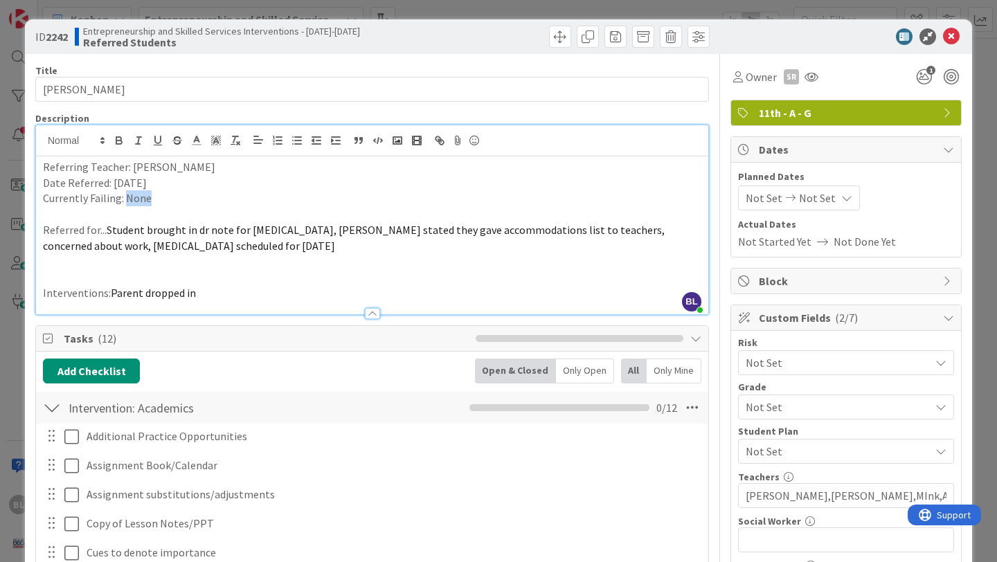
drag, startPoint x: 161, startPoint y: 200, endPoint x: 123, endPoint y: 197, distance: 38.9
click at [123, 197] on p "Currently Failing: None" at bounding box center [372, 198] width 658 height 16
click at [952, 33] on icon at bounding box center [951, 36] width 17 height 17
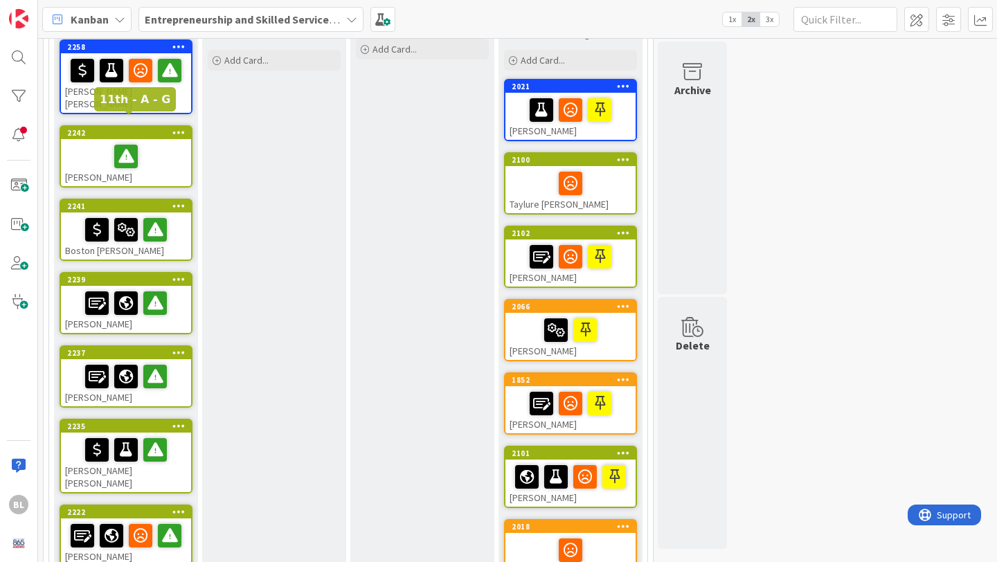
click at [144, 128] on div "2242" at bounding box center [129, 133] width 124 height 10
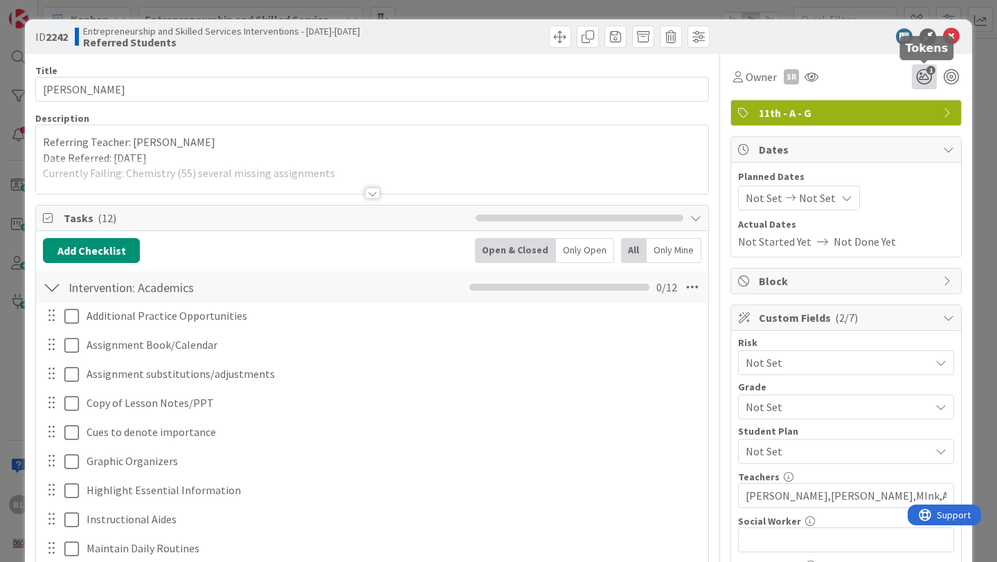
click at [931, 75] on icon "1" at bounding box center [924, 76] width 25 height 25
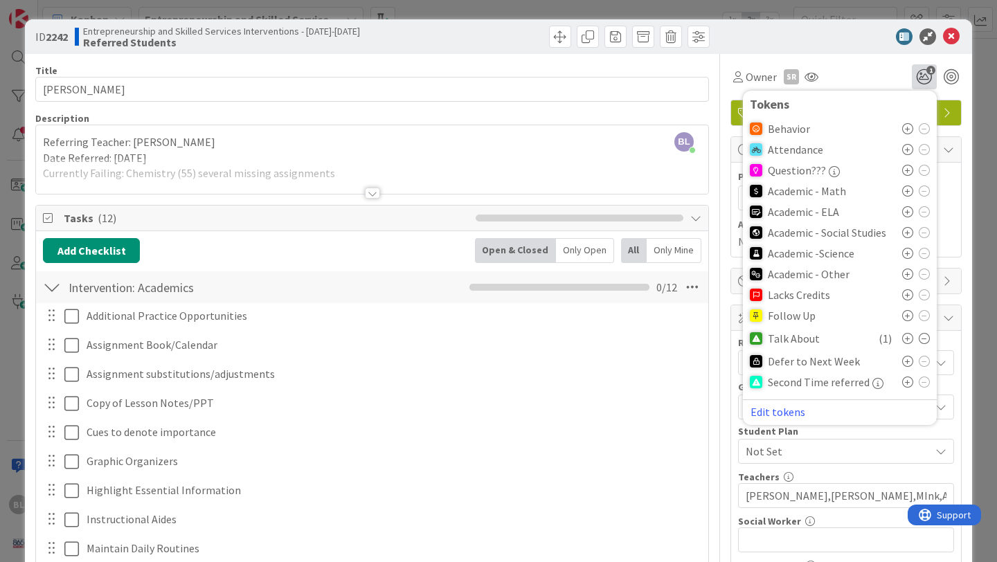
click at [905, 253] on icon at bounding box center [907, 253] width 11 height 11
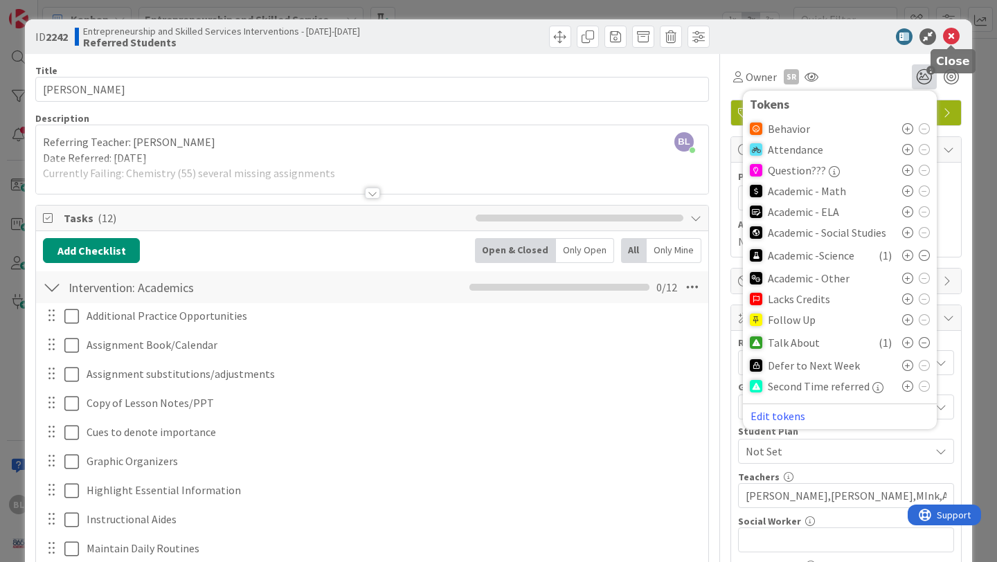
click at [951, 38] on icon at bounding box center [951, 36] width 17 height 17
